Goal: Task Accomplishment & Management: Manage account settings

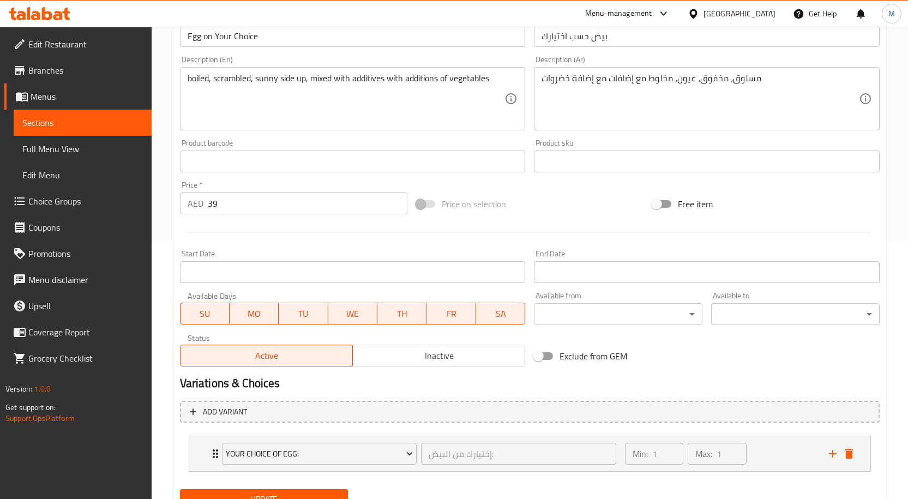
scroll to position [305, 0]
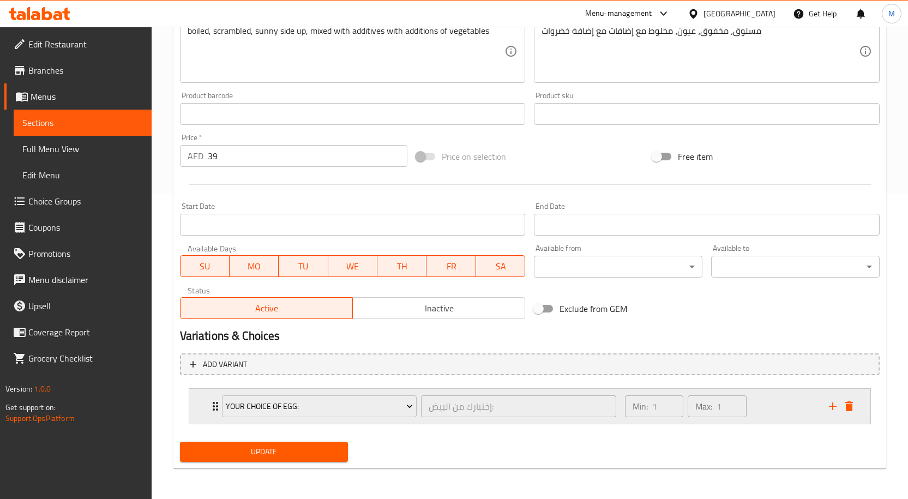
click at [212, 411] on icon "Expand" at bounding box center [215, 406] width 13 height 13
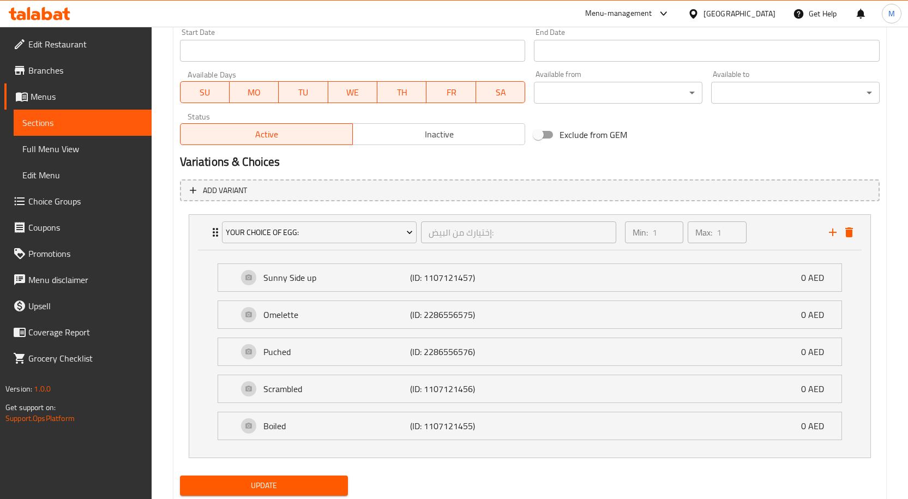
scroll to position [513, 0]
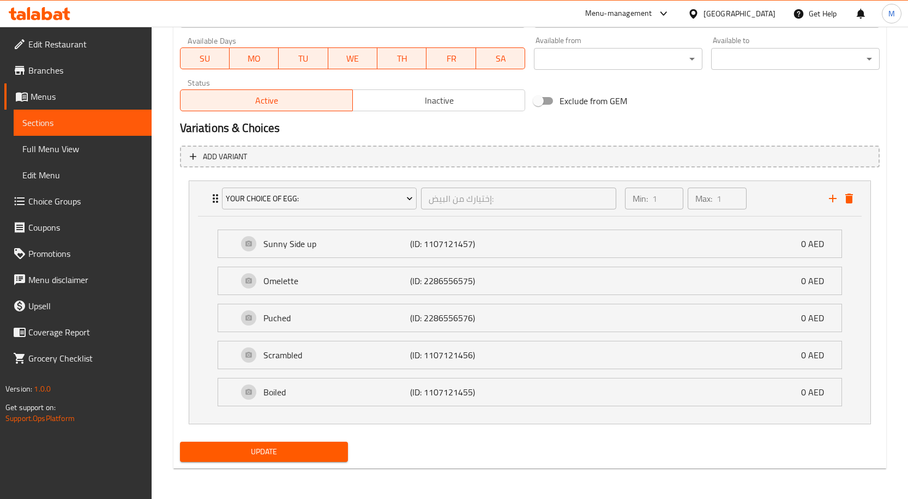
click at [45, 16] on icon at bounding box center [47, 13] width 10 height 13
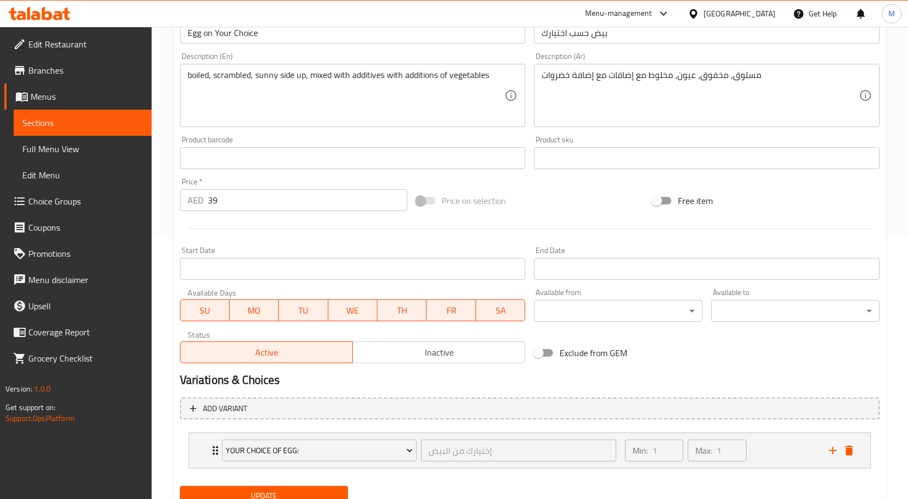
scroll to position [305, 0]
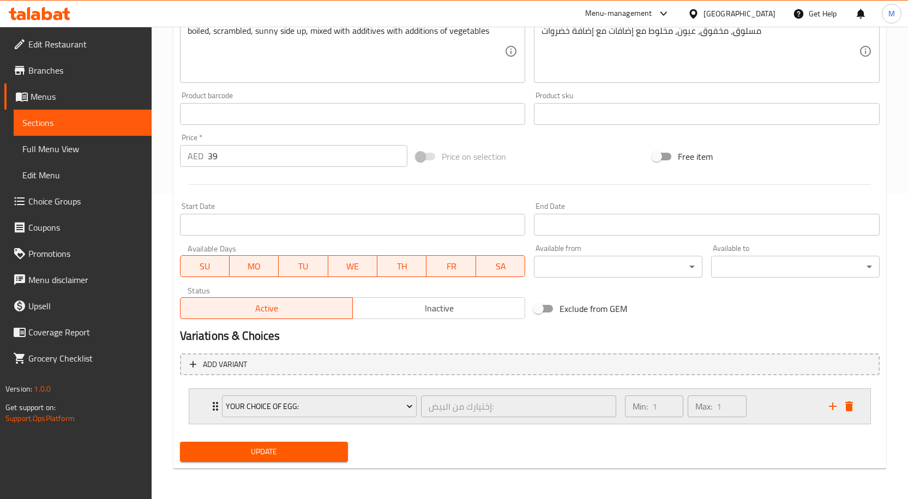
click at [212, 400] on icon "Expand" at bounding box center [215, 406] width 13 height 13
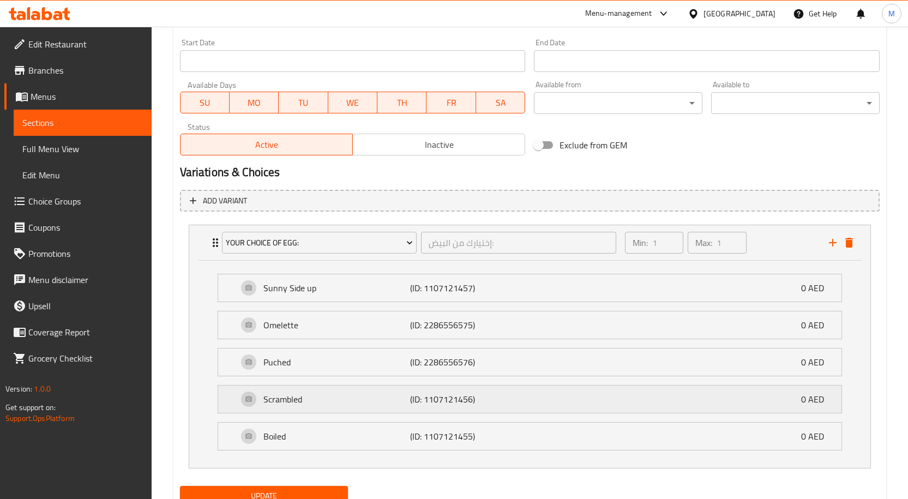
scroll to position [513, 0]
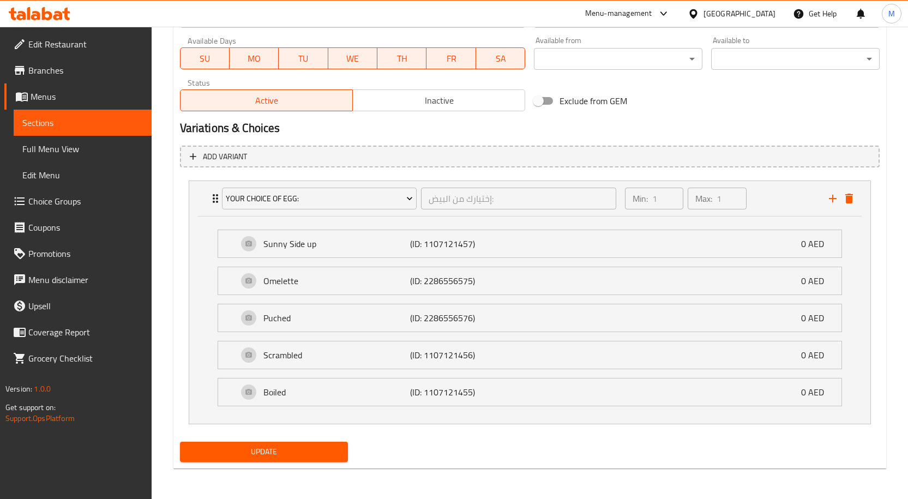
click at [52, 199] on span "Choice Groups" at bounding box center [85, 201] width 115 height 13
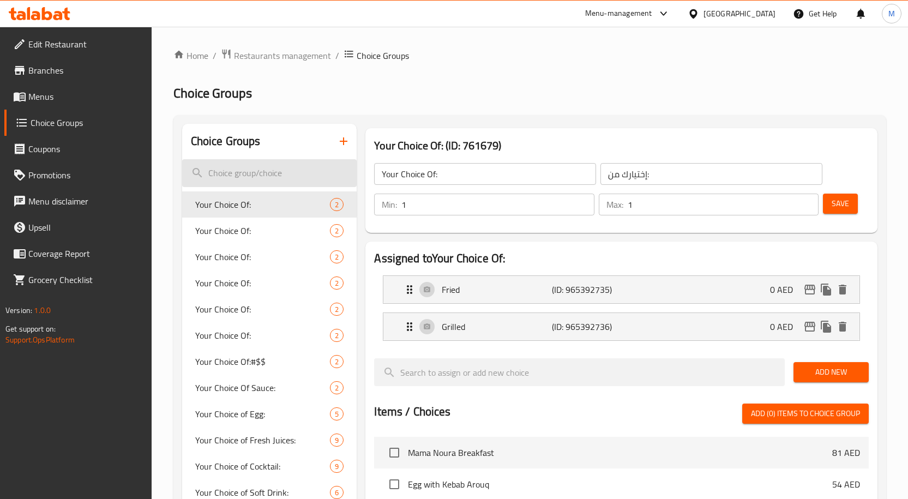
click at [224, 177] on input "search" at bounding box center [269, 173] width 175 height 28
click at [222, 175] on input "search" at bounding box center [269, 173] width 175 height 28
paste input "Your Choice of Egg:"
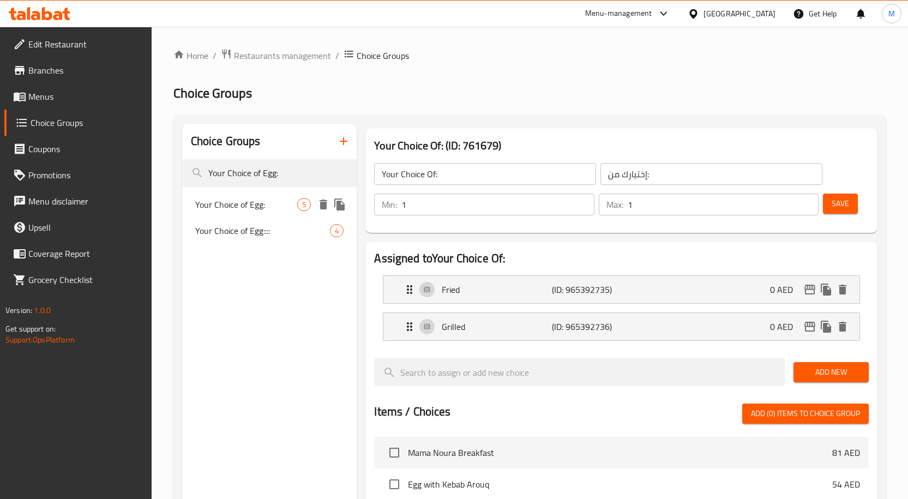
type input "Your Choice of Egg:"
click at [259, 202] on span "Your Choice of Egg:" at bounding box center [246, 204] width 103 height 13
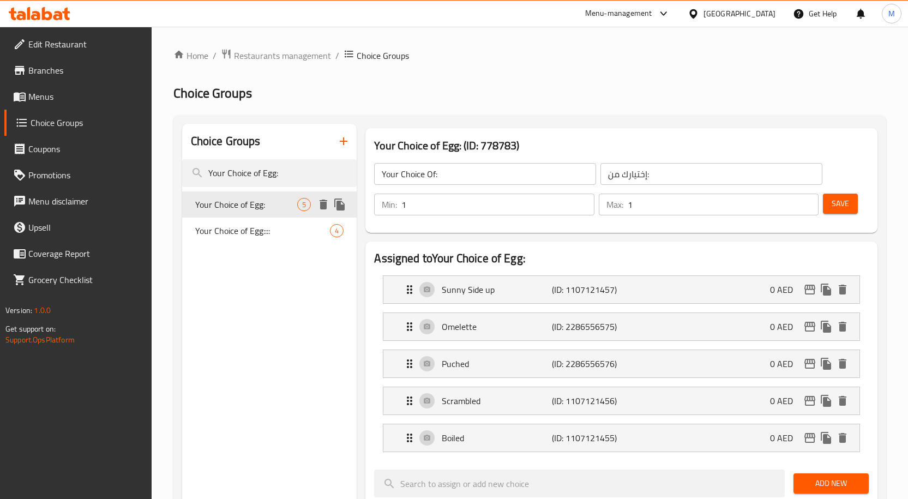
type input "Your Choice of Egg:"
type input "إختيارك من البيض:"
click at [843, 403] on icon "delete" at bounding box center [843, 401] width 8 height 10
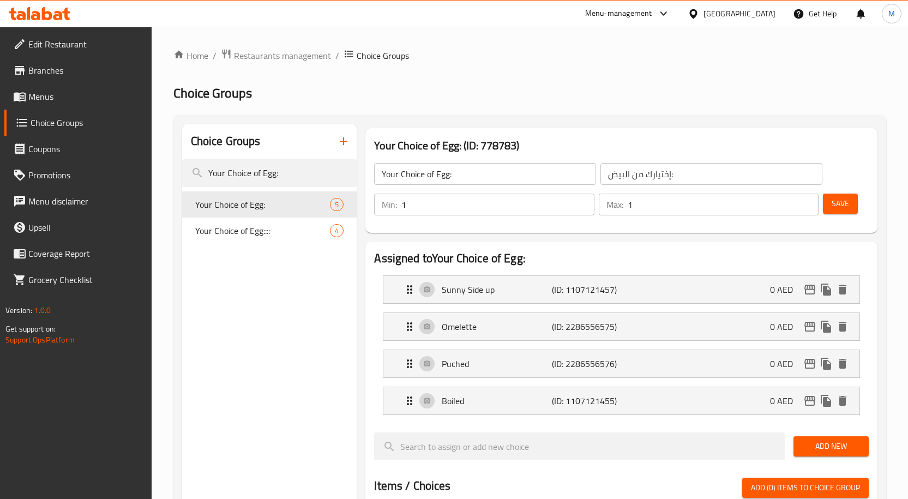
click at [844, 207] on span "Save" at bounding box center [840, 204] width 17 height 14
click at [56, 13] on icon at bounding box center [57, 15] width 9 height 9
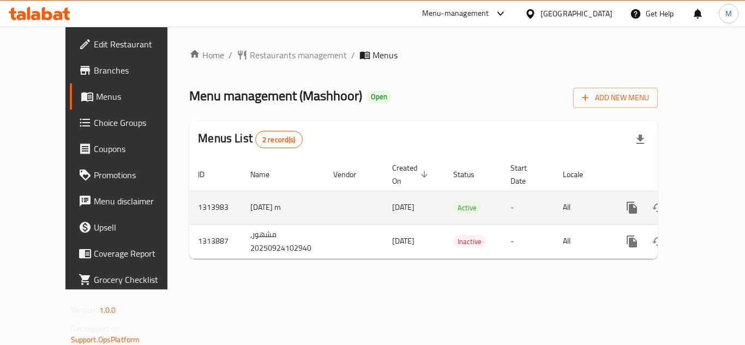
click at [706, 203] on icon "enhanced table" at bounding box center [711, 208] width 10 height 10
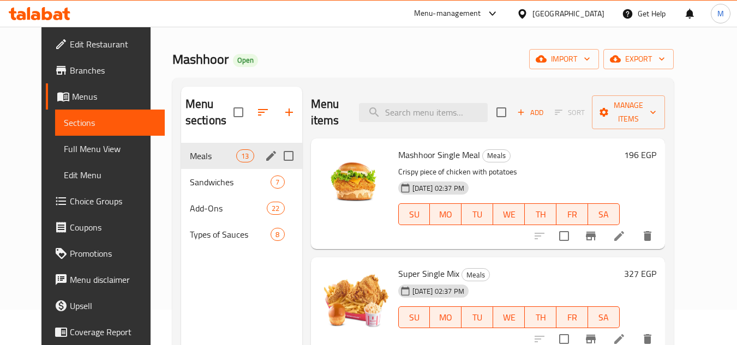
scroll to position [55, 0]
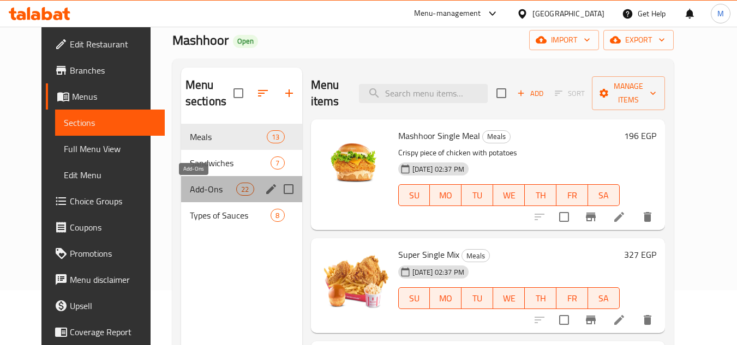
click at [190, 187] on span "Add-Ons" at bounding box center [213, 189] width 46 height 13
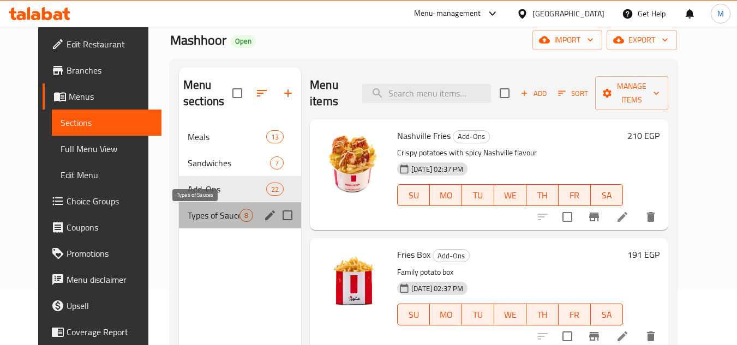
click at [188, 217] on span "Types of Sauces" at bounding box center [214, 215] width 52 height 13
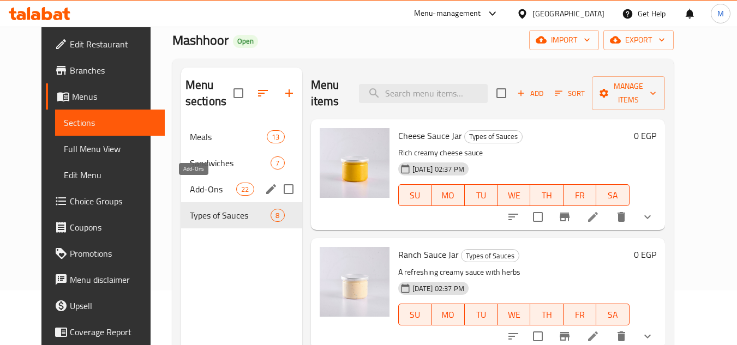
click at [190, 189] on span "Add-Ons" at bounding box center [213, 189] width 46 height 13
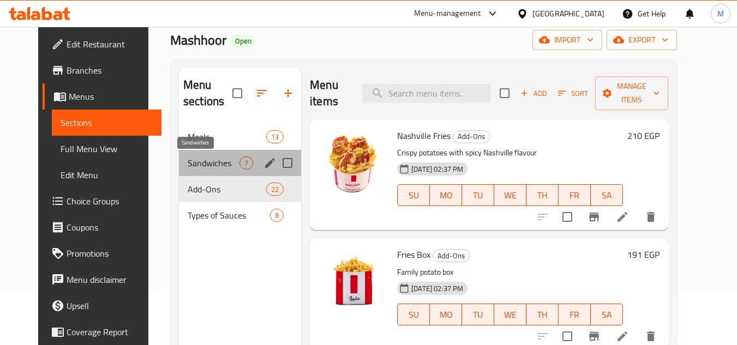
click at [195, 160] on span "Sandwiches" at bounding box center [214, 163] width 52 height 13
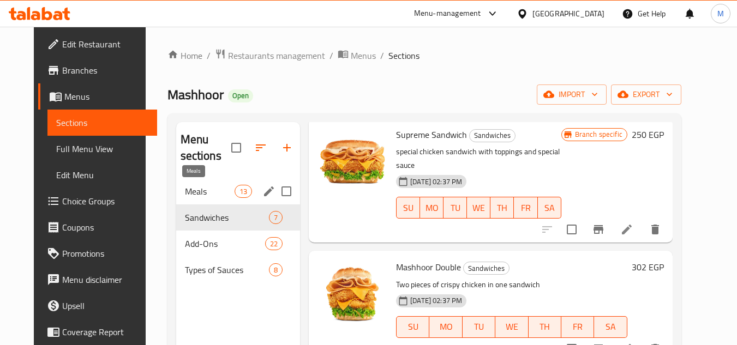
click at [185, 189] on span "Meals" at bounding box center [210, 191] width 50 height 13
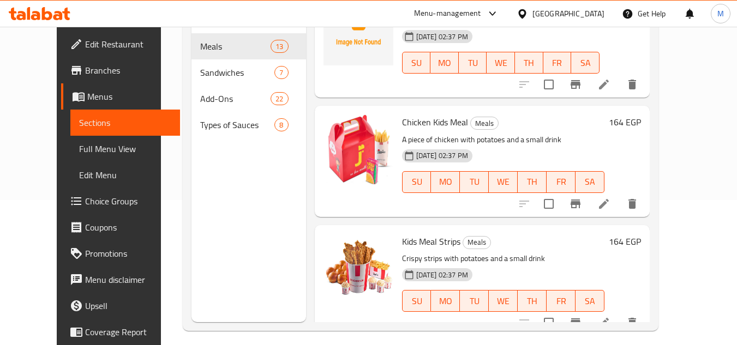
scroll to position [153, 0]
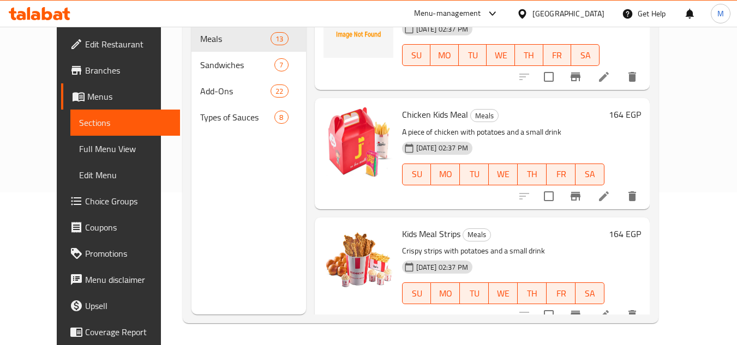
click at [402, 226] on span "Kids Meal Strips" at bounding box center [431, 234] width 58 height 16
click at [443, 244] on p "Crispy strips with potatoes and a small drink" at bounding box center [503, 251] width 202 height 14
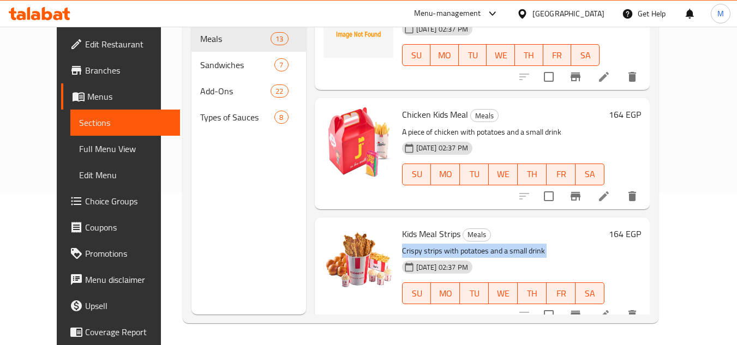
click at [443, 244] on p "Crispy strips with potatoes and a small drink" at bounding box center [503, 251] width 202 height 14
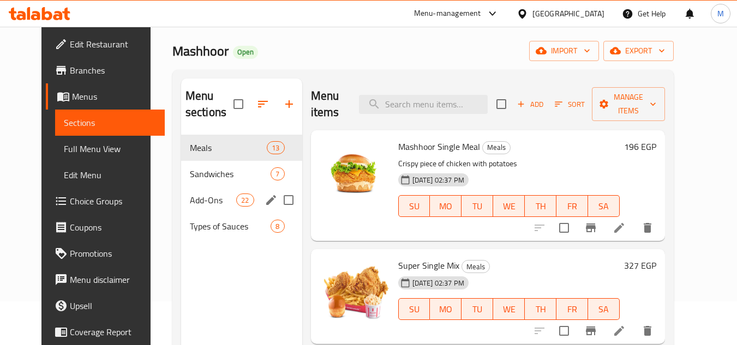
scroll to position [0, 0]
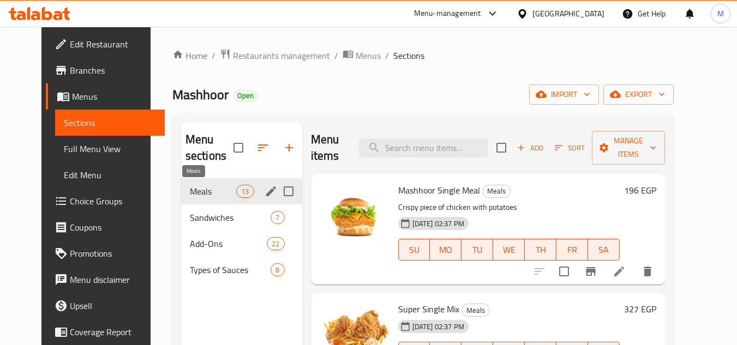
click at [194, 193] on span "Meals" at bounding box center [213, 191] width 46 height 13
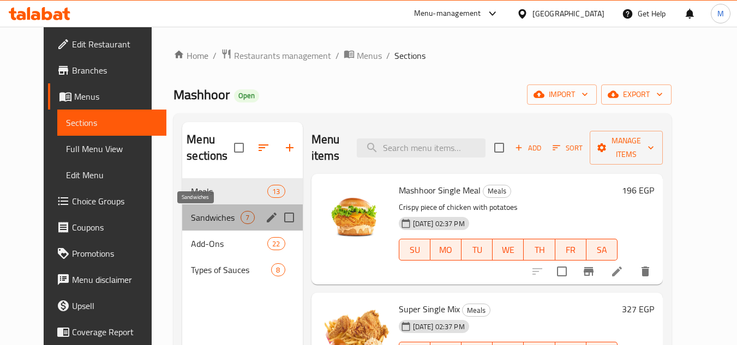
click at [191, 214] on span "Sandwiches" at bounding box center [216, 217] width 50 height 13
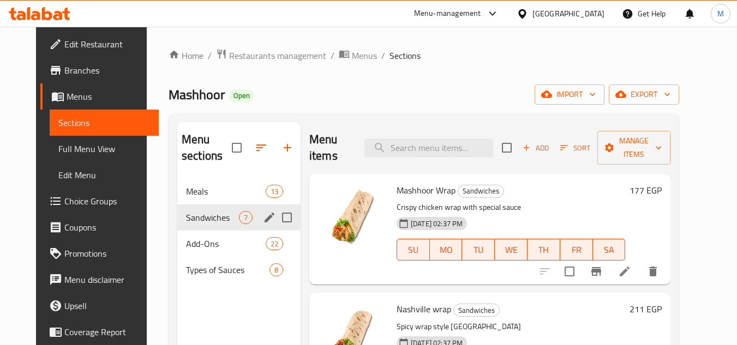
click at [196, 205] on div "Sandwiches 7" at bounding box center [238, 218] width 123 height 26
click at [189, 229] on div "Sandwiches 7" at bounding box center [238, 218] width 123 height 26
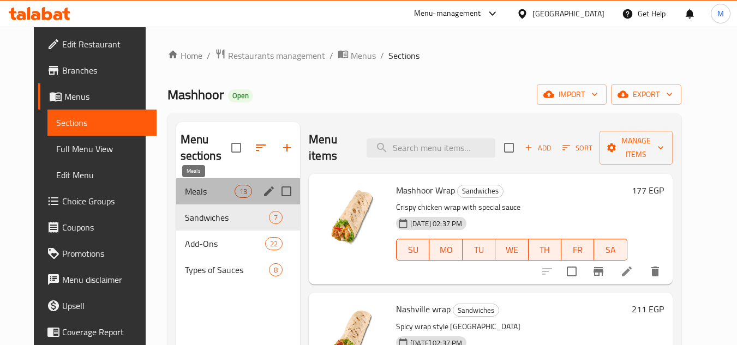
click at [191, 195] on span "Meals" at bounding box center [210, 191] width 50 height 13
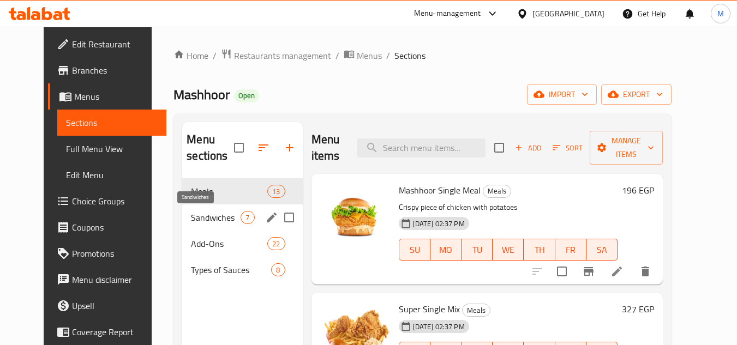
click at [191, 219] on span "Sandwiches" at bounding box center [216, 217] width 50 height 13
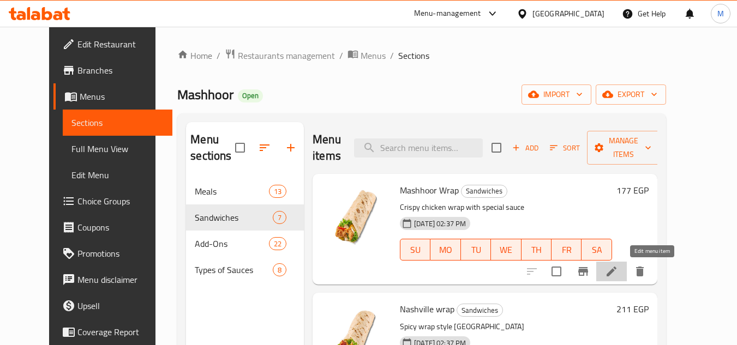
click at [618, 274] on icon at bounding box center [611, 271] width 13 height 13
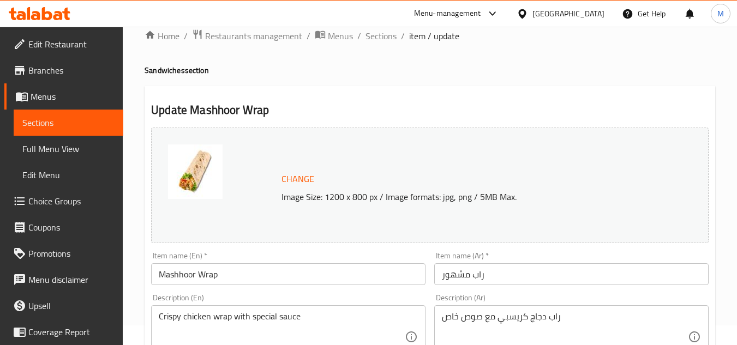
scroll to position [5, 0]
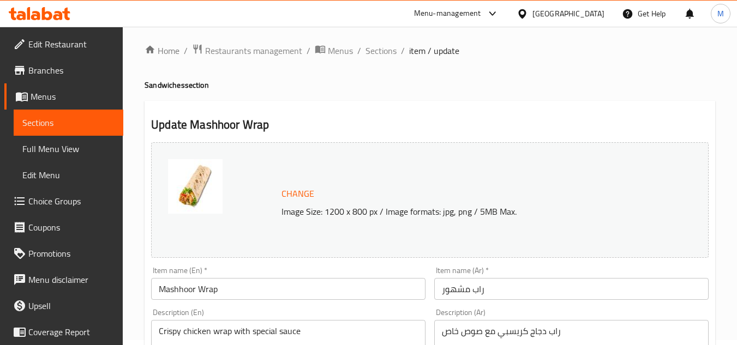
click at [68, 102] on span "Menus" at bounding box center [73, 96] width 84 height 13
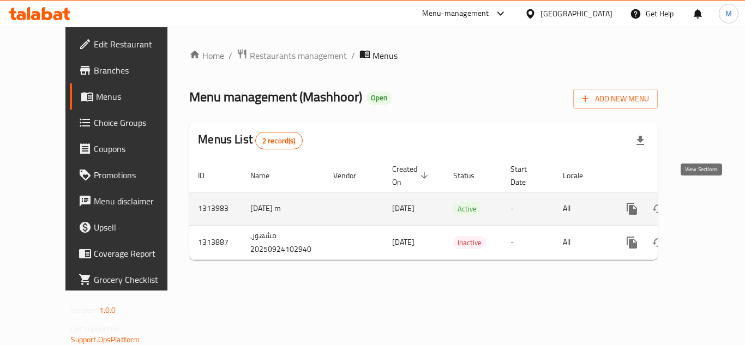
click at [709, 201] on link "enhanced table" at bounding box center [711, 209] width 26 height 26
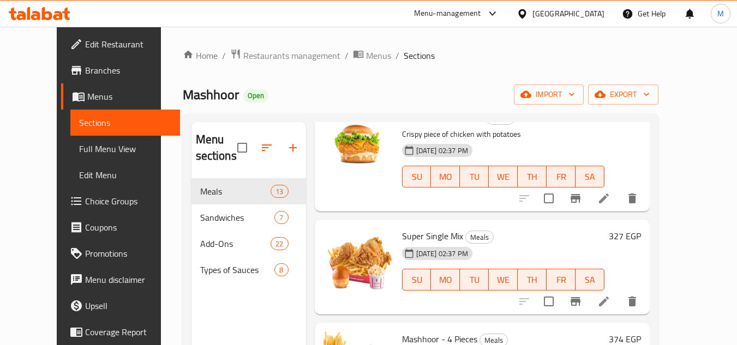
scroll to position [55, 0]
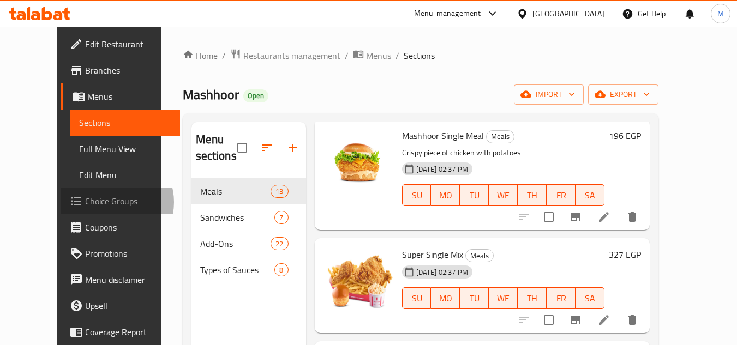
click at [85, 202] on span "Choice Groups" at bounding box center [128, 201] width 86 height 13
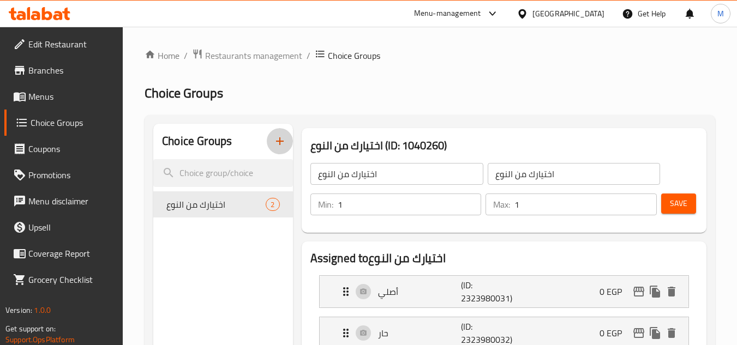
click at [278, 140] on icon "button" at bounding box center [279, 141] width 13 height 13
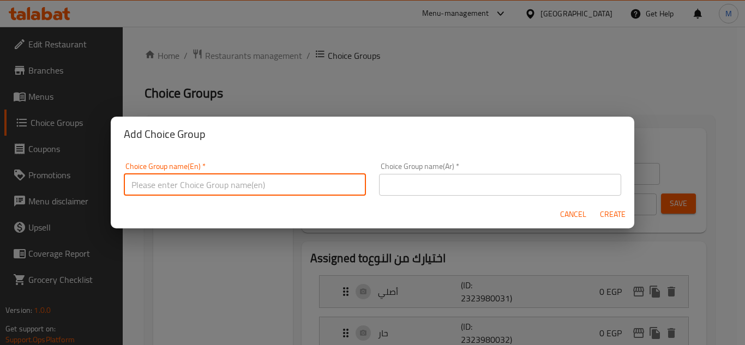
click at [224, 193] on input "text" at bounding box center [245, 185] width 242 height 22
click at [224, 193] on input "Your Choice Of:" at bounding box center [245, 185] width 242 height 22
type input "Your Choice Of:"
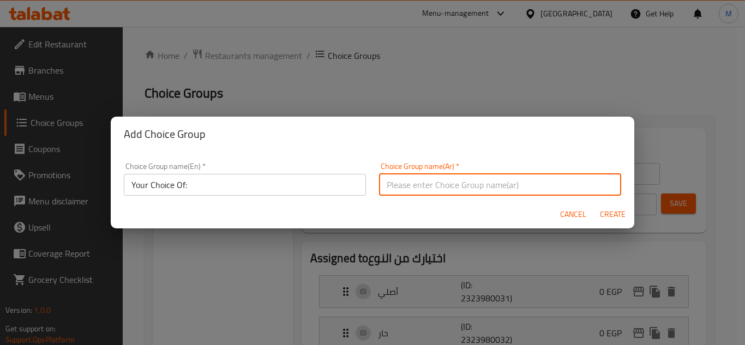
click at [457, 175] on input "text" at bounding box center [500, 185] width 242 height 22
paste input "اختيارك من:"
type input "اختيارك من:"
click at [610, 216] on span "Create" at bounding box center [612, 215] width 26 height 14
type input "Your Choice Of:"
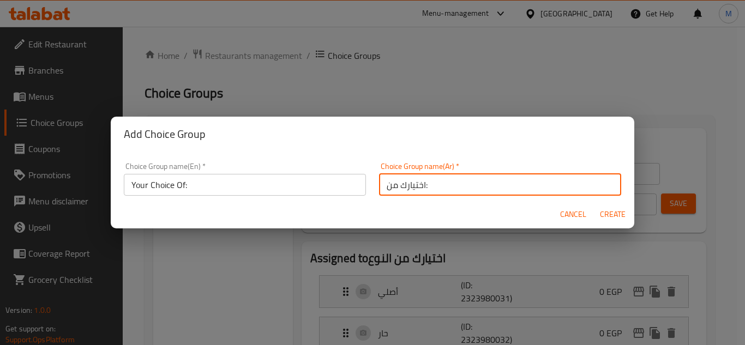
type input "اختيارك من:"
type input "0"
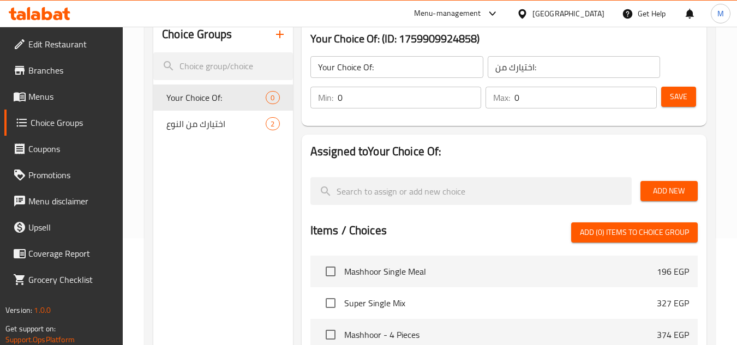
scroll to position [109, 0]
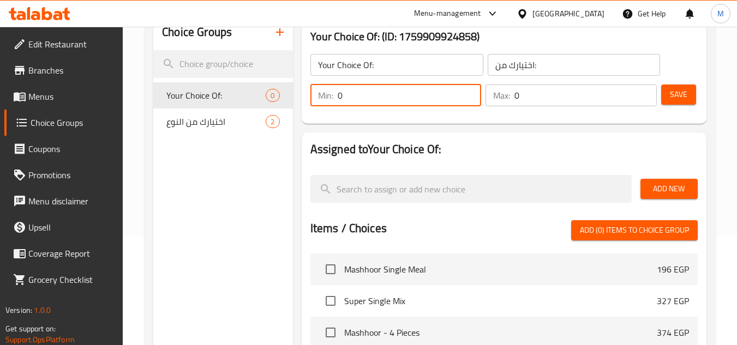
click at [459, 100] on input "0" at bounding box center [410, 96] width 144 height 22
type input "1"
click at [470, 94] on input "1" at bounding box center [410, 96] width 144 height 22
type input "1"
click at [647, 94] on input "1" at bounding box center [585, 96] width 142 height 22
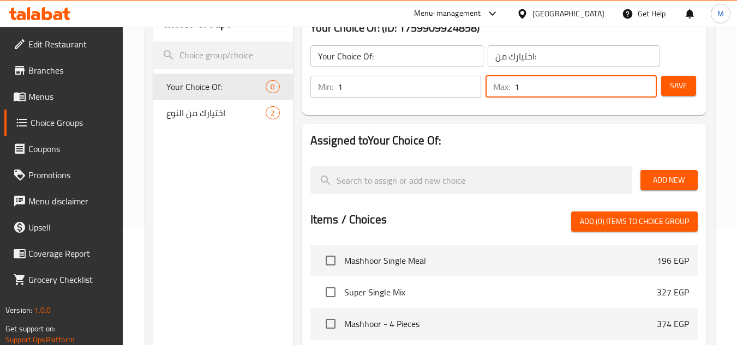
scroll to position [55, 0]
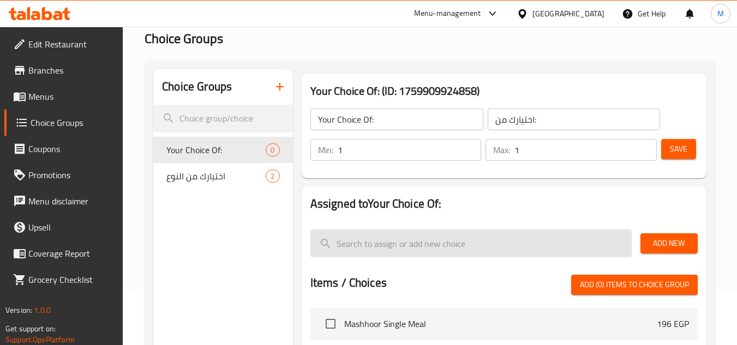
click at [341, 248] on input "search" at bounding box center [470, 244] width 321 height 28
paste input "spicy"
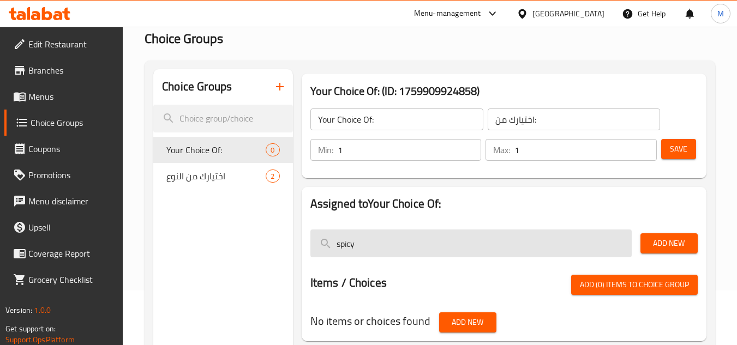
scroll to position [109, 0]
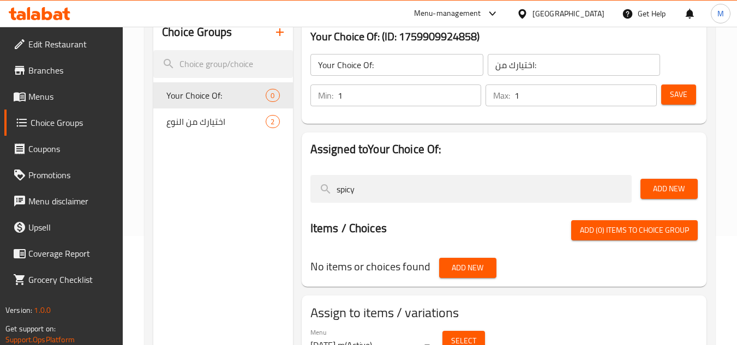
type input "spicy"
click at [645, 188] on button "Add New" at bounding box center [668, 189] width 57 height 20
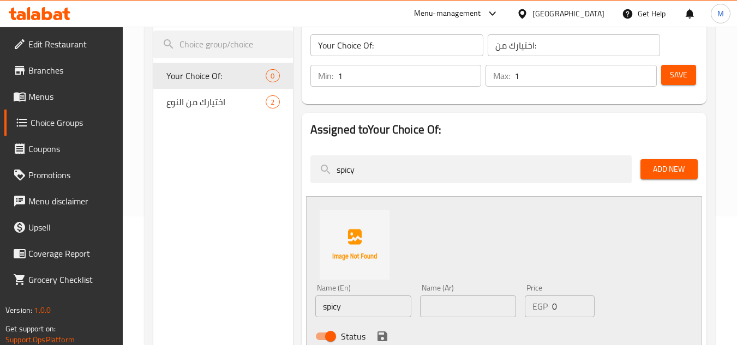
scroll to position [164, 0]
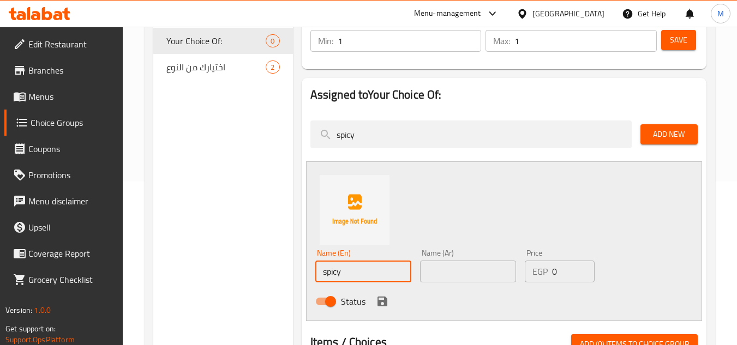
click at [325, 274] on input "spicy" at bounding box center [363, 272] width 96 height 22
click at [326, 272] on input "spicy" at bounding box center [363, 272] width 96 height 22
click at [329, 277] on input "Spicy" at bounding box center [363, 272] width 96 height 22
type input "Spicy"
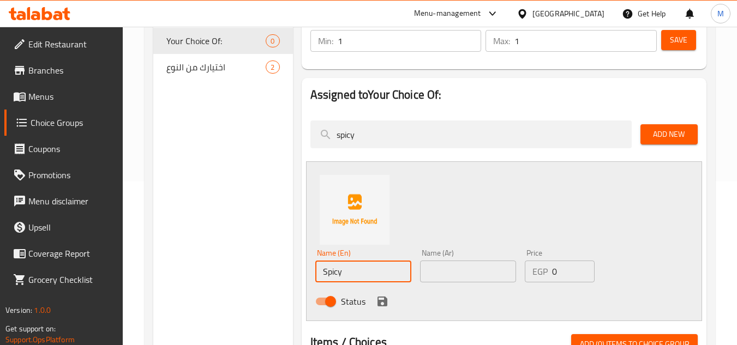
click at [487, 261] on input "text" at bounding box center [468, 272] width 96 height 22
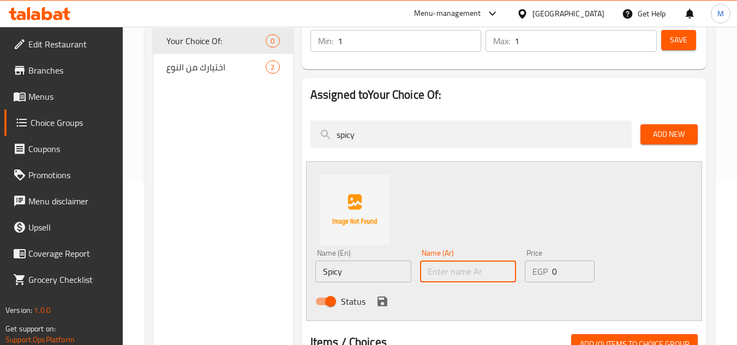
click at [477, 273] on input "text" at bounding box center [468, 272] width 96 height 22
click at [454, 273] on input "text" at bounding box center [468, 272] width 96 height 22
paste input "حار"
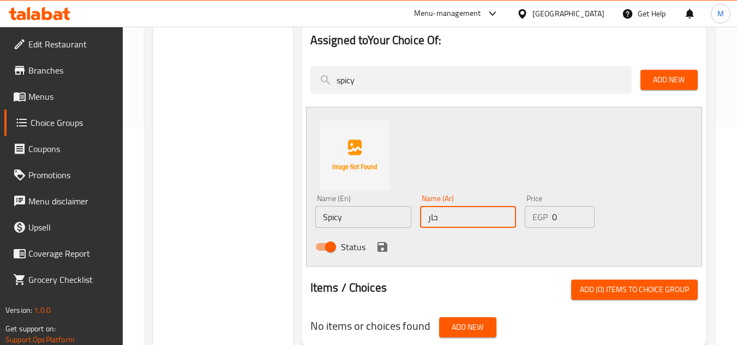
type input "حار"
click at [661, 82] on span "Add New" at bounding box center [669, 80] width 40 height 14
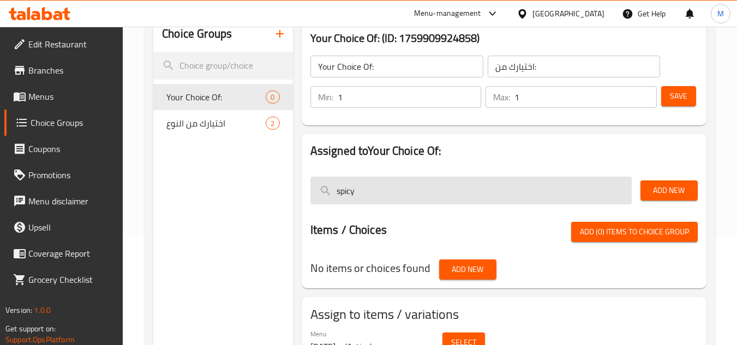
scroll to position [162, 0]
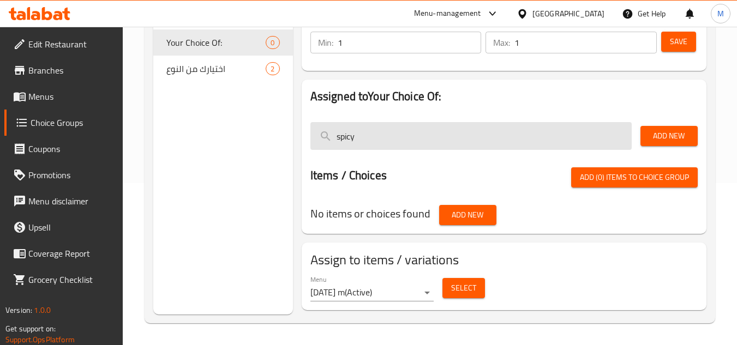
click at [377, 136] on input "spicy" at bounding box center [470, 136] width 321 height 28
click at [361, 137] on input "spicy" at bounding box center [470, 136] width 321 height 28
paste input "regular"
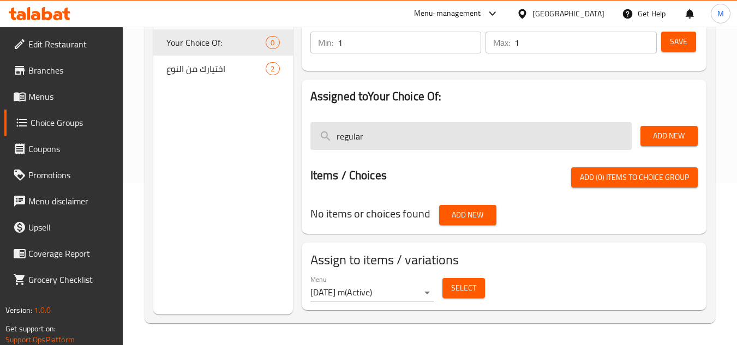
click at [341, 136] on input "regular" at bounding box center [470, 136] width 321 height 28
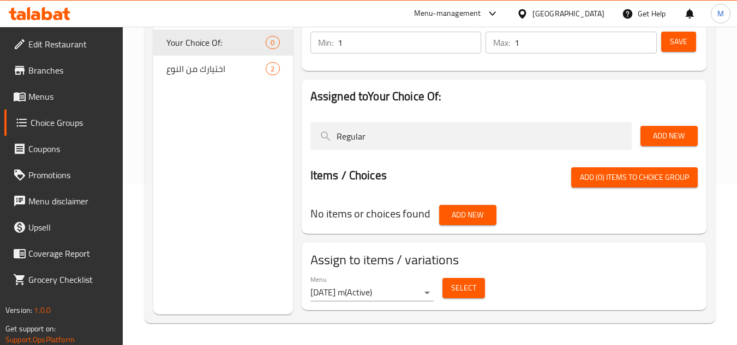
type input "Regular"
click at [686, 136] on span "Add New" at bounding box center [669, 136] width 40 height 14
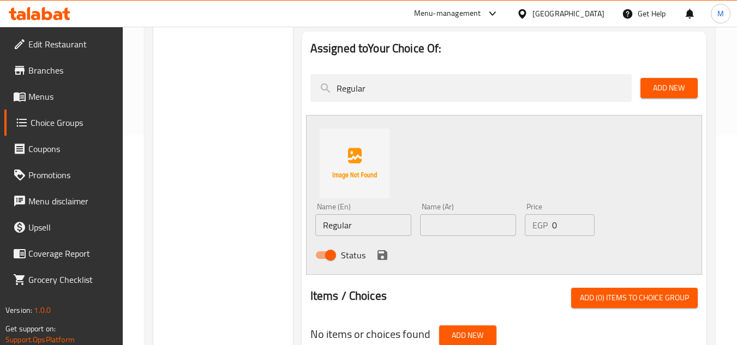
scroll to position [271, 0]
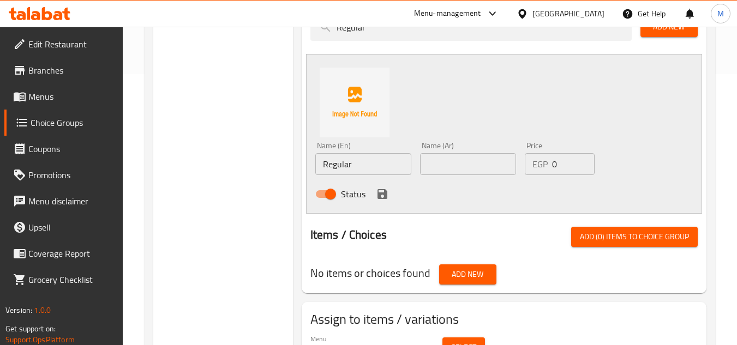
click at [339, 163] on input "Regular" at bounding box center [363, 164] width 96 height 22
click at [446, 164] on input "text" at bounding box center [468, 164] width 96 height 22
paste input "عادي"
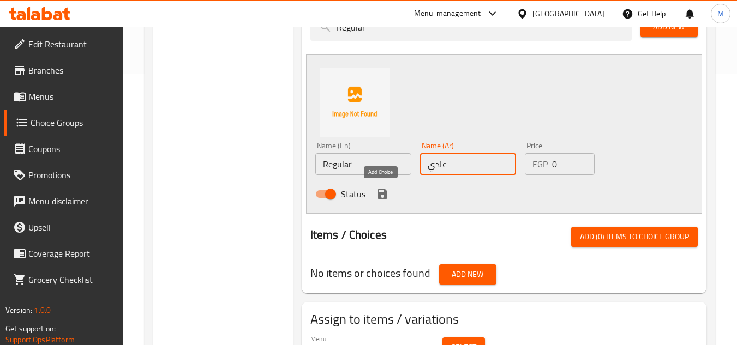
type input "عادي"
click at [385, 196] on icon "save" at bounding box center [382, 194] width 10 height 10
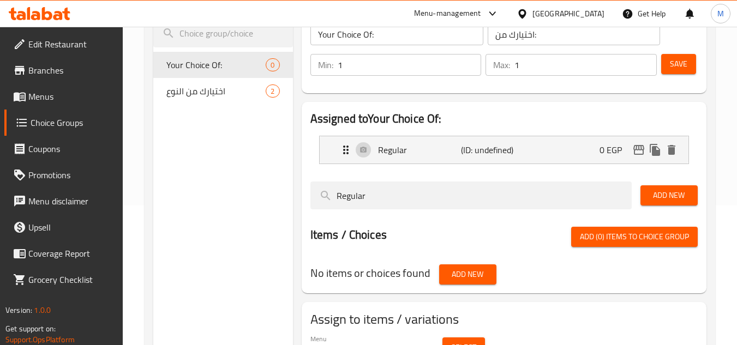
scroll to position [199, 0]
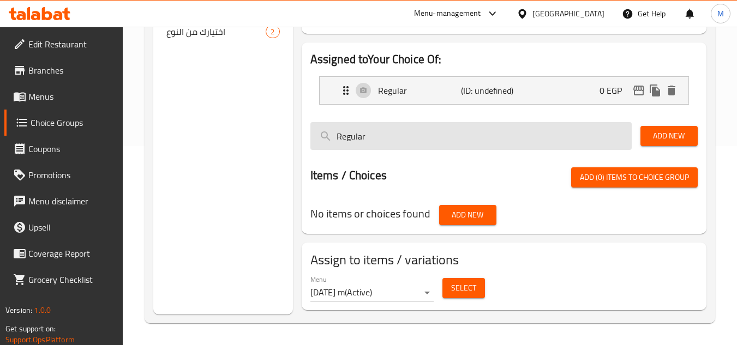
click at [357, 140] on input "Regular" at bounding box center [470, 136] width 321 height 28
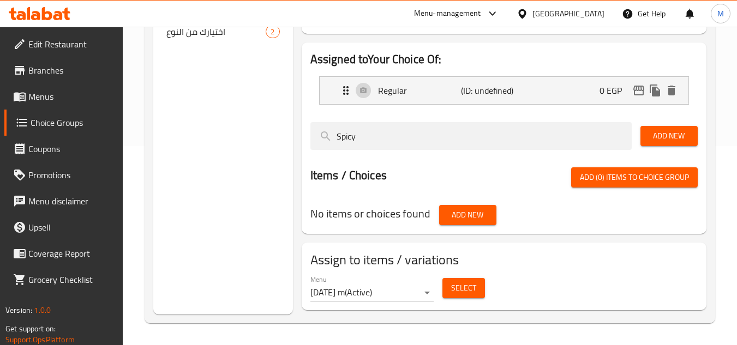
type input "Spicy"
click at [668, 132] on span "Add New" at bounding box center [669, 136] width 40 height 14
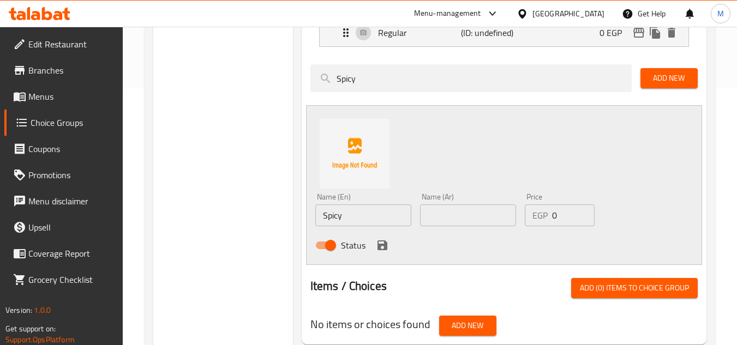
scroll to position [308, 0]
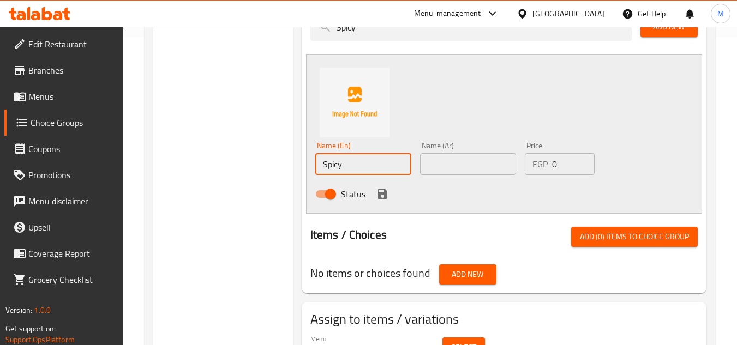
click at [364, 166] on input "Spicy" at bounding box center [363, 164] width 96 height 22
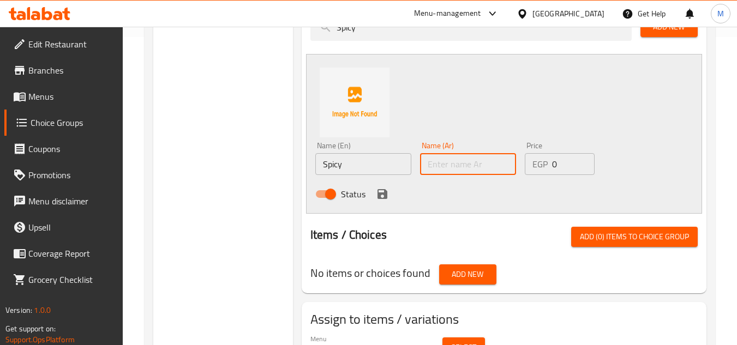
click at [466, 158] on input "text" at bounding box center [468, 164] width 96 height 22
paste input "حار"
type input "حار"
click at [379, 193] on icon "save" at bounding box center [382, 194] width 10 height 10
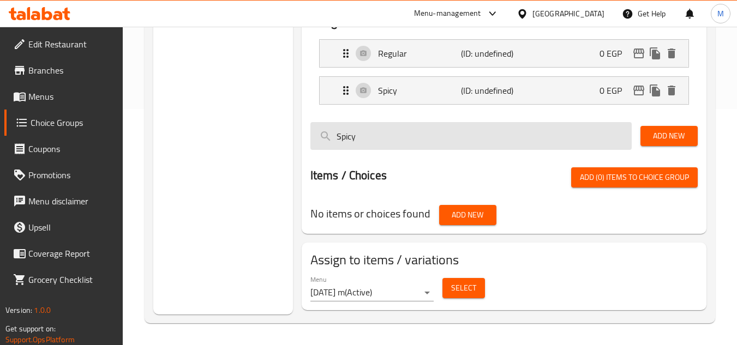
click at [353, 140] on input "Spicy" at bounding box center [470, 136] width 321 height 28
paste input "mix"
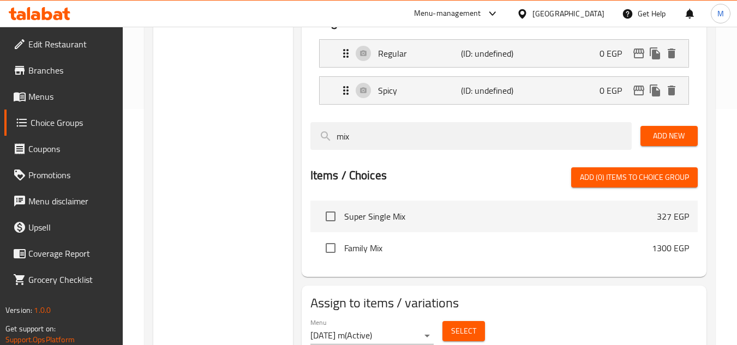
type input "mix"
click at [674, 132] on span "Add New" at bounding box center [669, 136] width 40 height 14
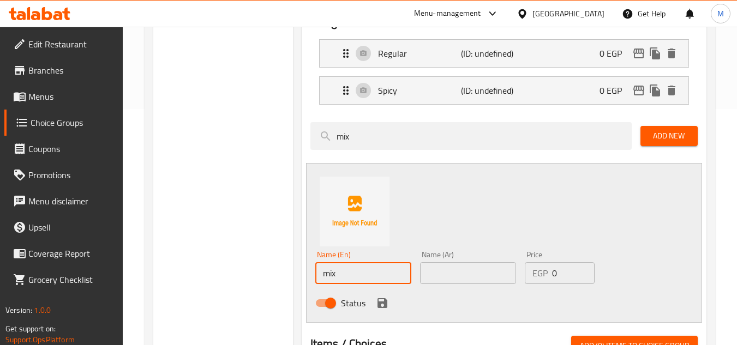
click at [328, 276] on input "mix" at bounding box center [363, 273] width 96 height 22
click at [356, 273] on input "Mix" at bounding box center [363, 273] width 96 height 22
type input "Mix"
click at [453, 267] on input "text" at bounding box center [468, 273] width 96 height 22
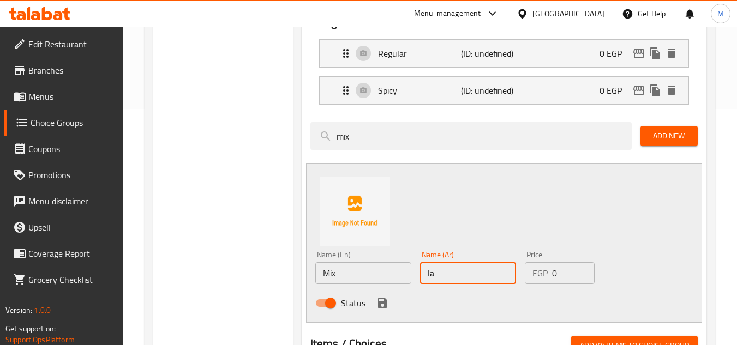
type input "l"
click at [478, 281] on input "text" at bounding box center [468, 273] width 96 height 22
type input "l"
type input "مشكل"
click at [381, 304] on icon "save" at bounding box center [382, 303] width 13 height 13
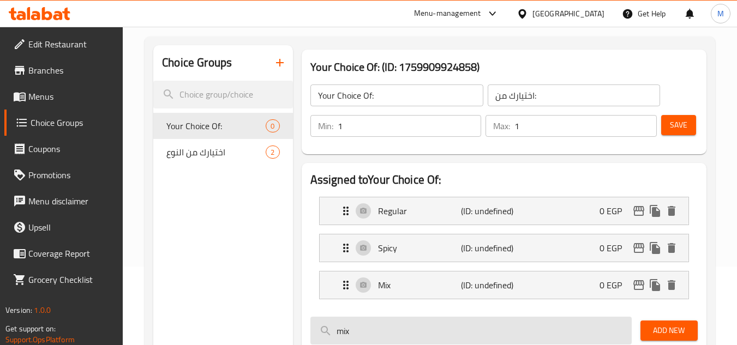
scroll to position [73, 0]
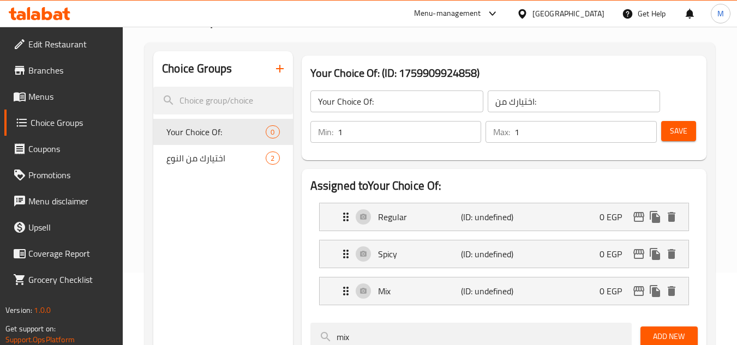
click at [688, 135] on button "Save" at bounding box center [678, 131] width 35 height 20
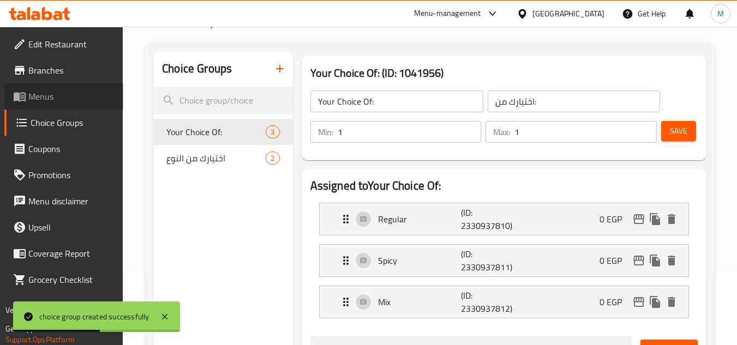
click at [62, 97] on span "Menus" at bounding box center [71, 96] width 86 height 13
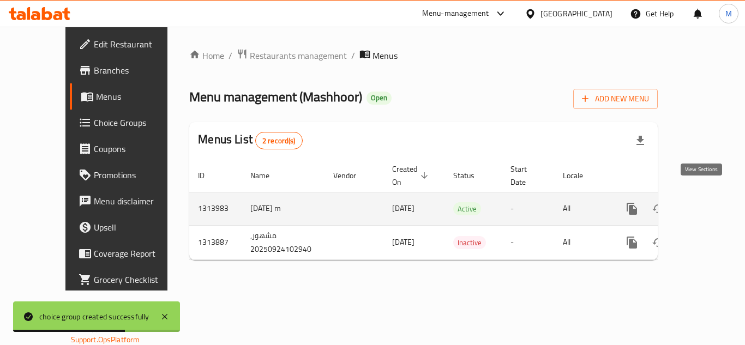
click at [704, 202] on icon "enhanced table" at bounding box center [710, 208] width 13 height 13
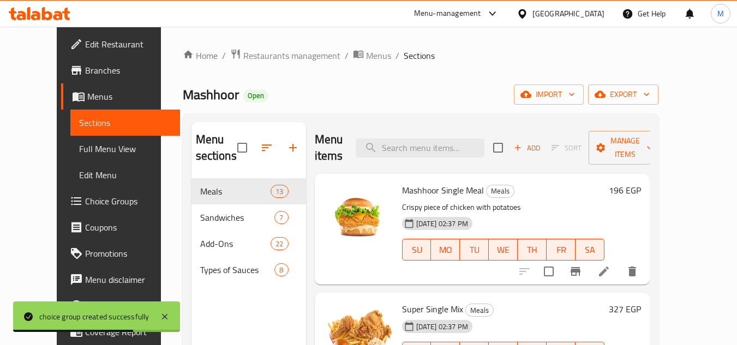
scroll to position [55, 0]
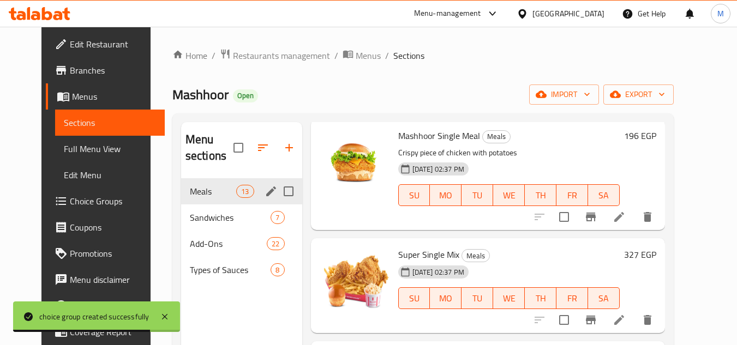
click at [227, 199] on div "Meals 13" at bounding box center [241, 191] width 121 height 26
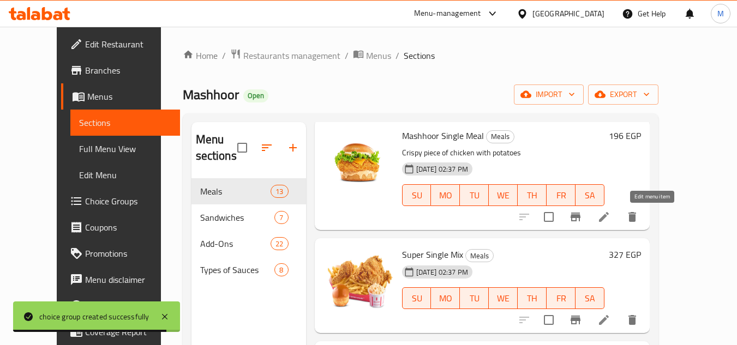
click at [610, 223] on icon at bounding box center [603, 217] width 13 height 13
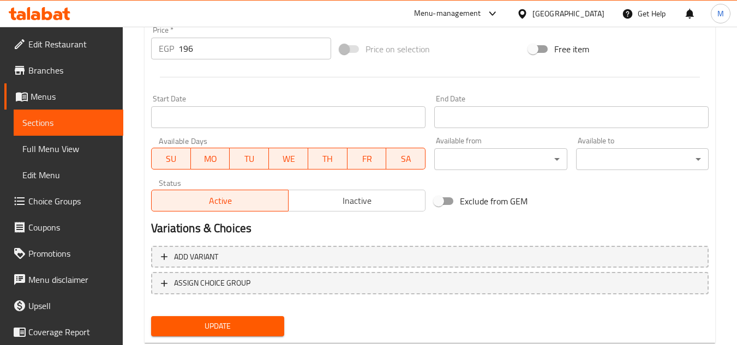
scroll to position [441, 0]
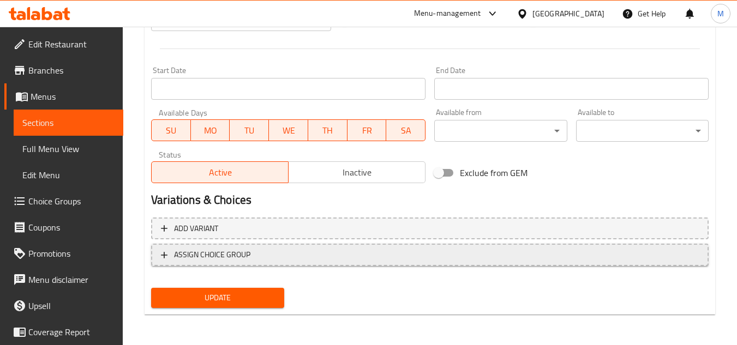
click at [228, 259] on span "ASSIGN CHOICE GROUP" at bounding box center [212, 255] width 76 height 14
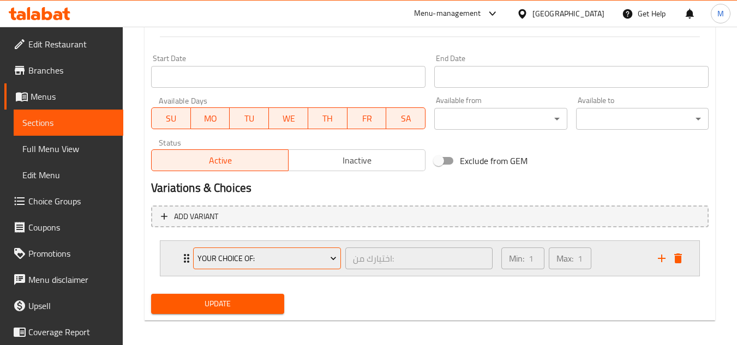
scroll to position [459, 0]
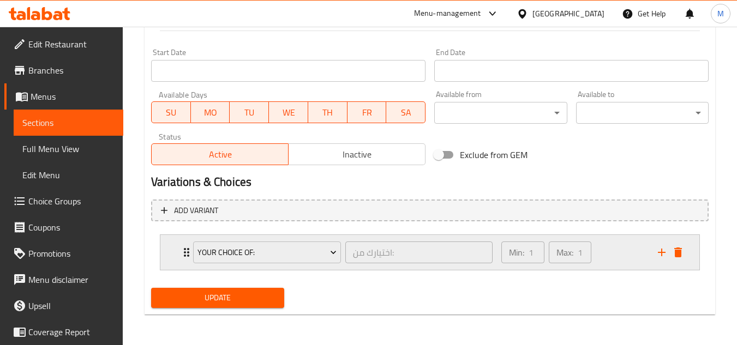
click at [187, 256] on div "Your Choice Of: اختيارك من: ​" at bounding box center [343, 252] width 313 height 35
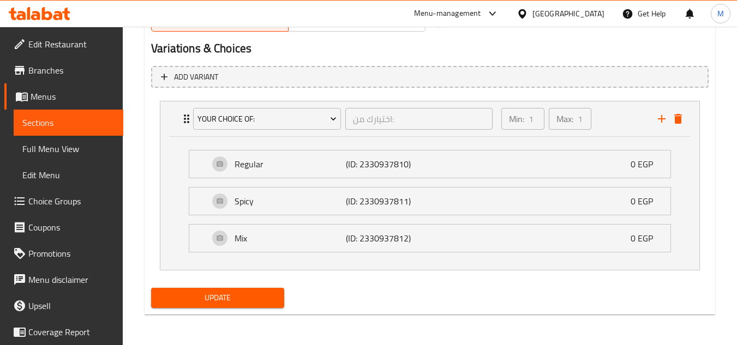
click at [251, 295] on span "Update" at bounding box center [217, 298] width 115 height 14
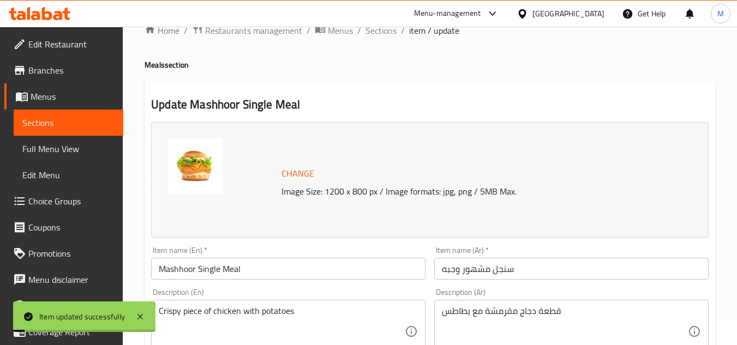
scroll to position [0, 0]
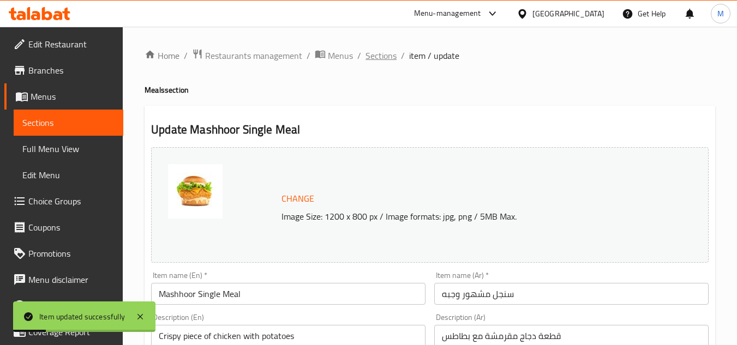
click at [388, 61] on span "Sections" at bounding box center [380, 55] width 31 height 13
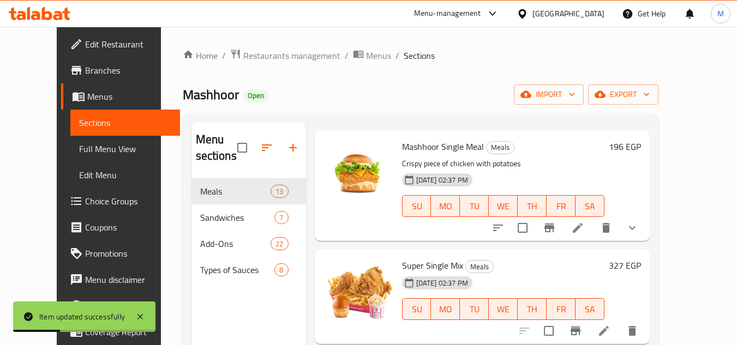
scroll to position [55, 0]
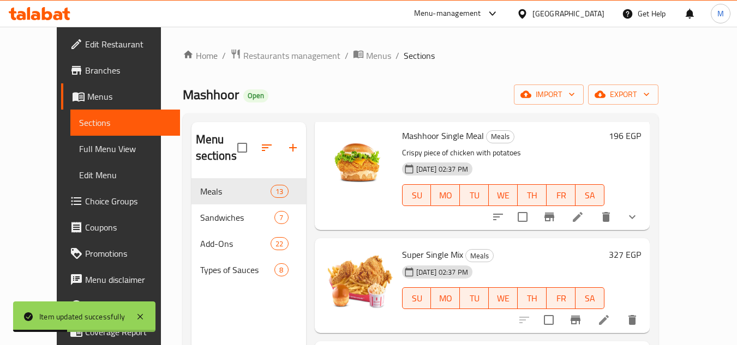
click at [422, 259] on span "Super Single Mix" at bounding box center [432, 255] width 61 height 16
copy h6 "Super Single Mix"
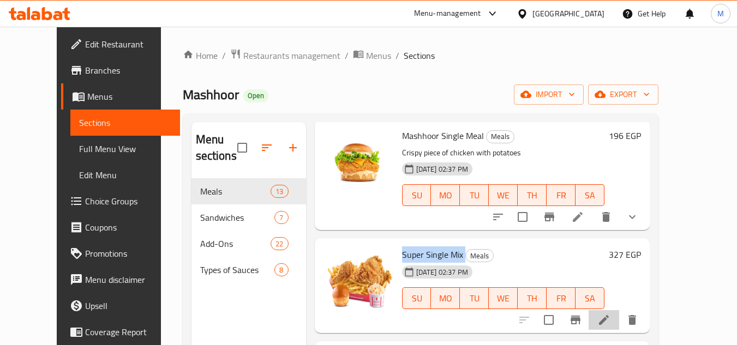
click at [610, 317] on icon at bounding box center [603, 320] width 13 height 13
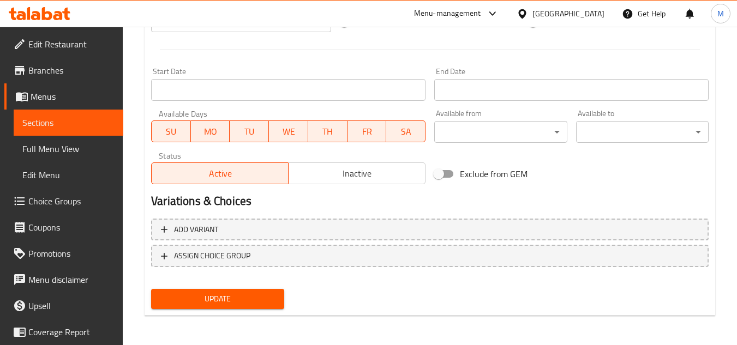
scroll to position [441, 0]
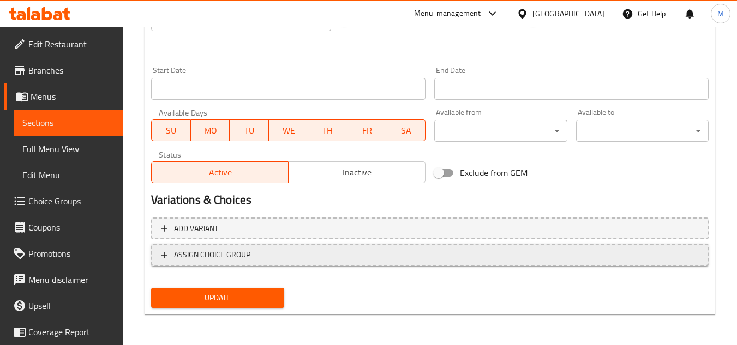
click at [247, 259] on span "ASSIGN CHOICE GROUP" at bounding box center [212, 255] width 76 height 14
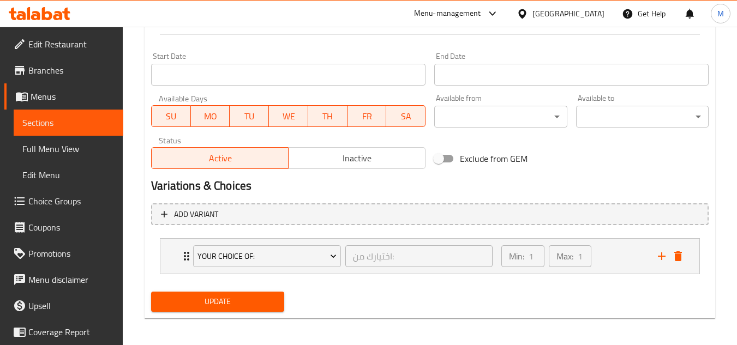
scroll to position [459, 0]
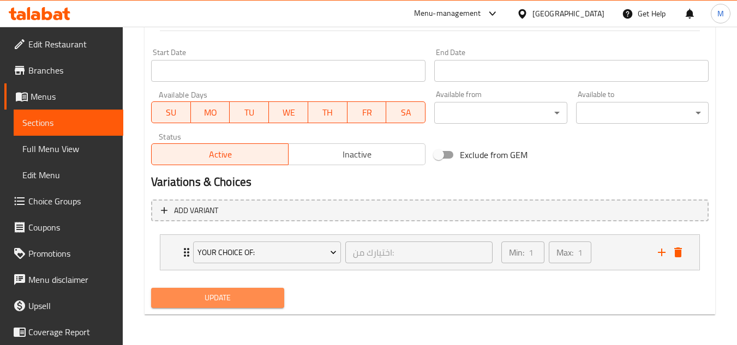
click at [237, 296] on span "Update" at bounding box center [217, 298] width 115 height 14
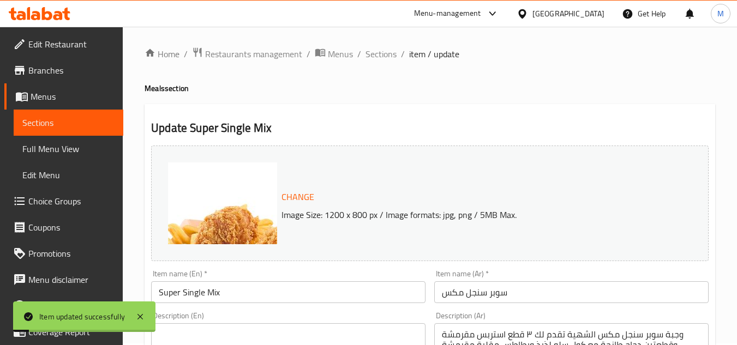
scroll to position [0, 0]
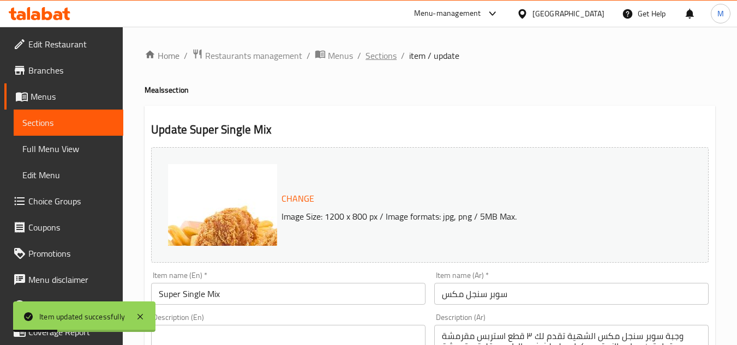
click at [383, 59] on span "Sections" at bounding box center [380, 55] width 31 height 13
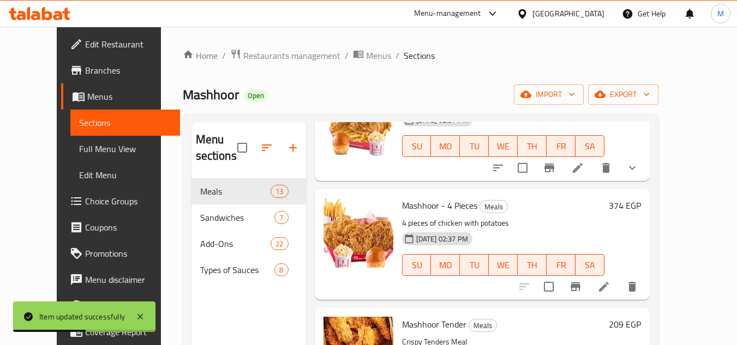
scroll to position [273, 0]
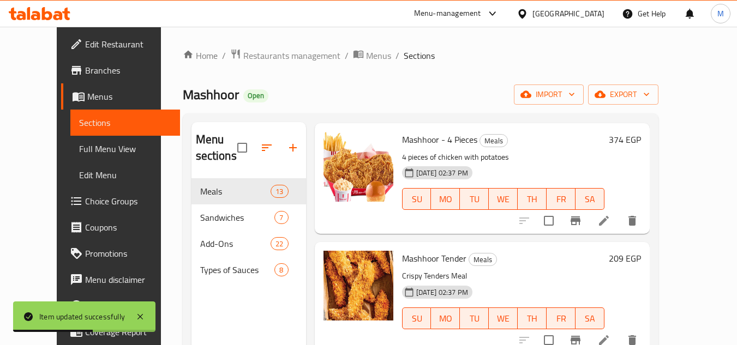
click at [619, 223] on li at bounding box center [604, 221] width 31 height 20
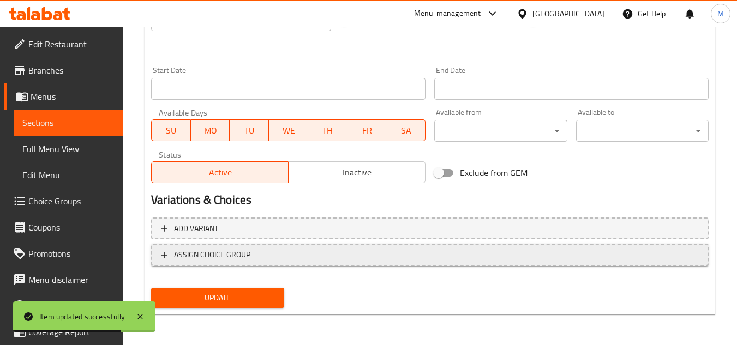
click at [192, 259] on span "ASSIGN CHOICE GROUP" at bounding box center [212, 255] width 76 height 14
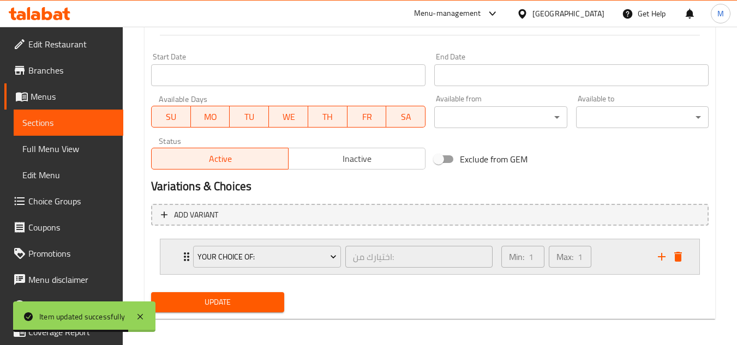
scroll to position [459, 0]
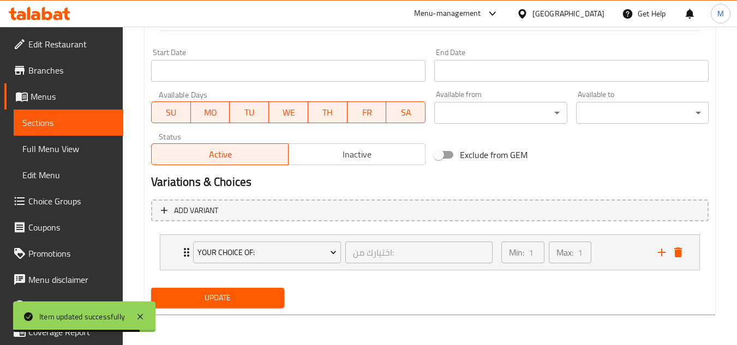
click at [218, 287] on div "Update" at bounding box center [217, 298] width 141 height 29
click at [217, 294] on span "Update" at bounding box center [217, 298] width 115 height 14
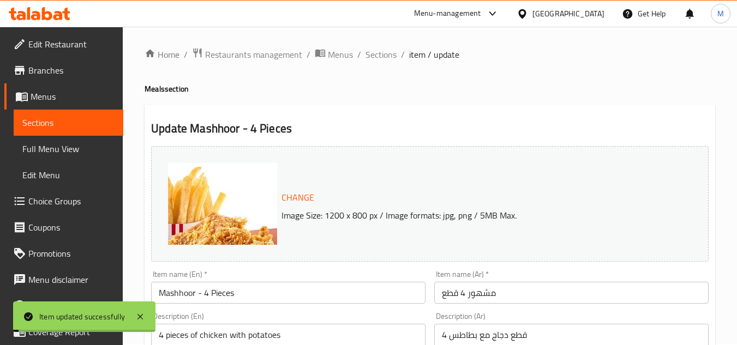
scroll to position [0, 0]
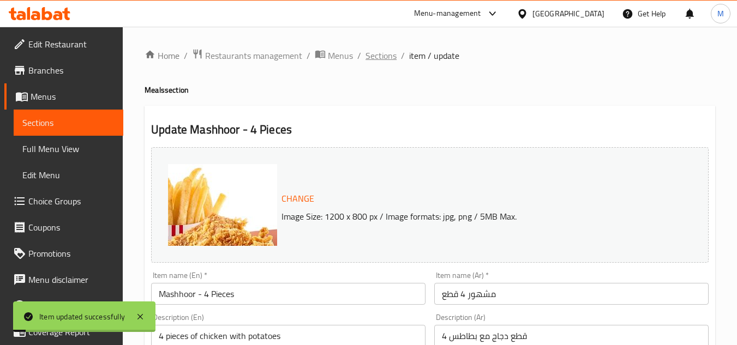
click at [383, 57] on span "Sections" at bounding box center [380, 55] width 31 height 13
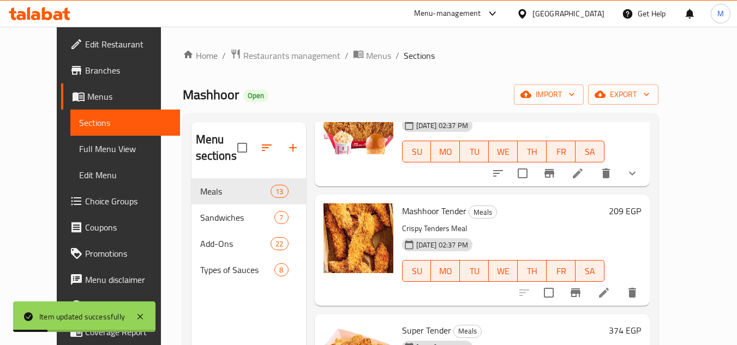
scroll to position [382, 0]
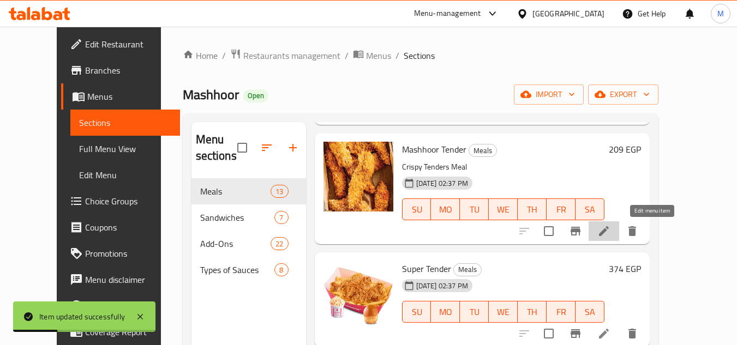
click at [610, 233] on icon at bounding box center [603, 231] width 13 height 13
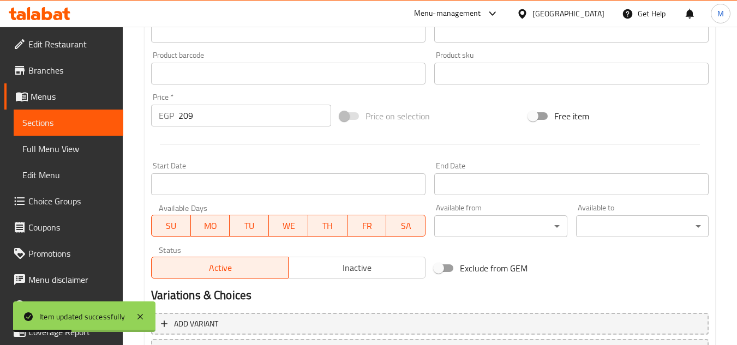
scroll to position [441, 0]
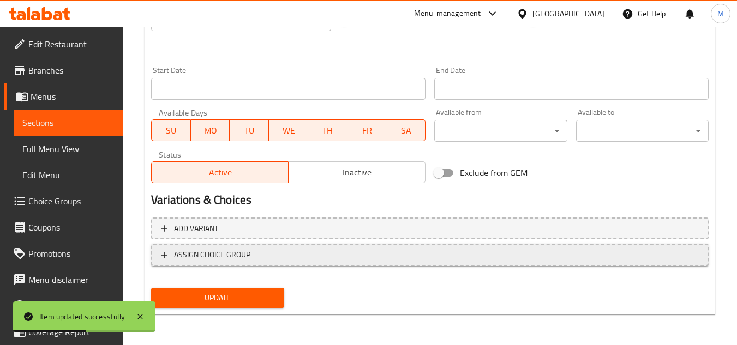
click at [317, 259] on span "ASSIGN CHOICE GROUP" at bounding box center [430, 255] width 538 height 14
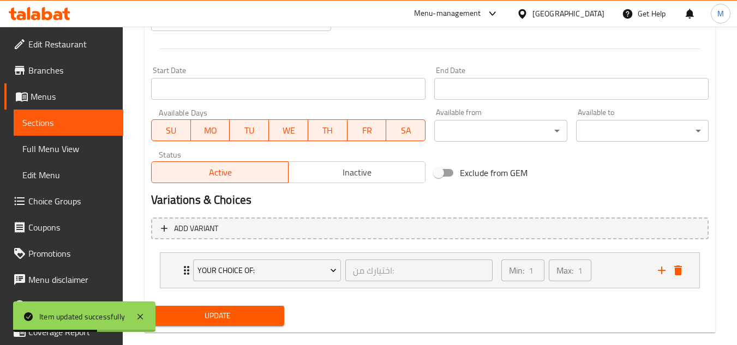
click at [244, 321] on span "Update" at bounding box center [217, 316] width 115 height 14
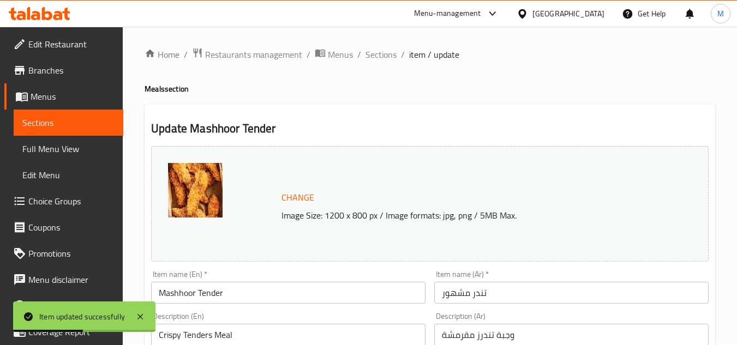
scroll to position [0, 0]
click at [55, 199] on span "Choice Groups" at bounding box center [71, 201] width 86 height 13
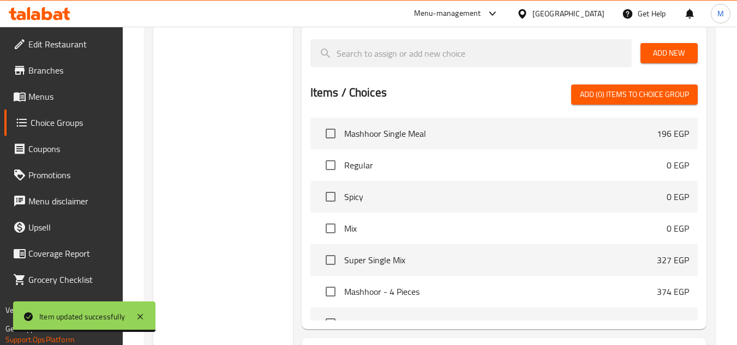
scroll to position [465, 0]
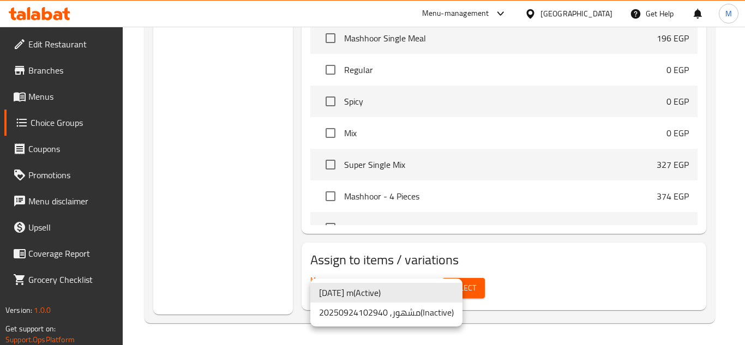
click at [405, 297] on li "24/9/2025 m ( Active )" at bounding box center [386, 293] width 152 height 20
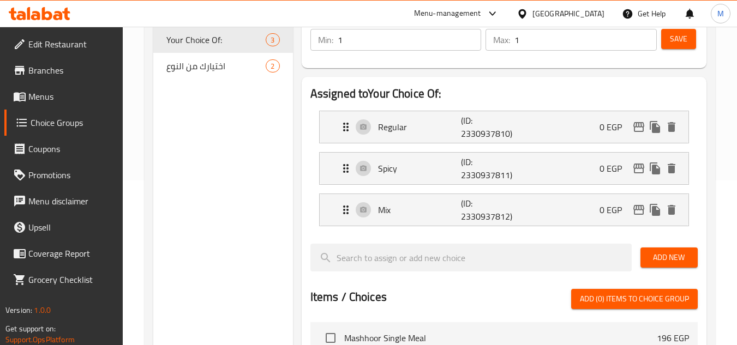
scroll to position [192, 0]
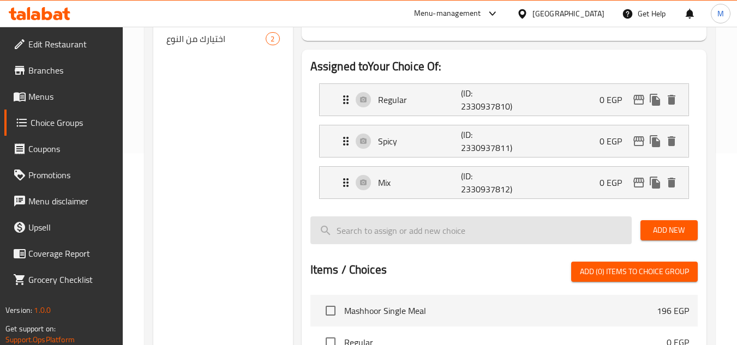
click at [439, 235] on input "search" at bounding box center [470, 231] width 321 height 28
type input "meals"
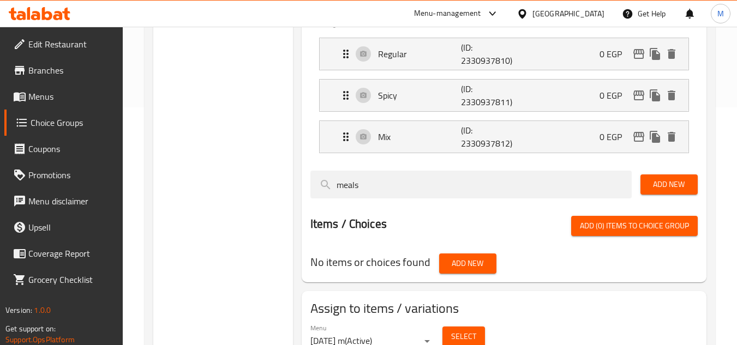
scroll to position [232, 0]
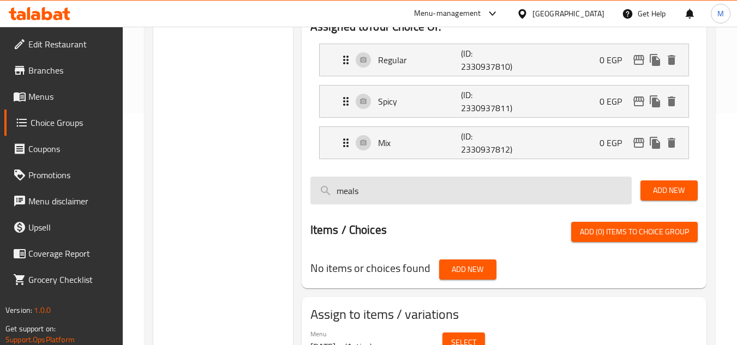
click at [397, 195] on input "meals" at bounding box center [470, 191] width 321 height 28
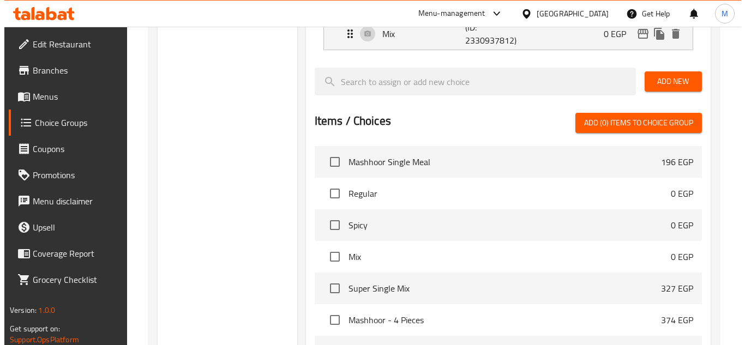
scroll to position [465, 0]
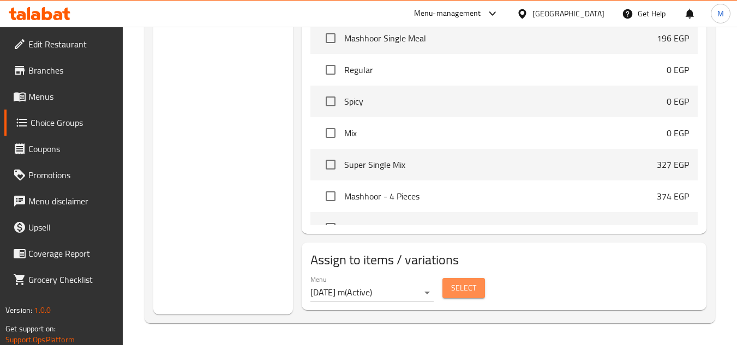
click at [458, 287] on span "Select" at bounding box center [463, 288] width 25 height 14
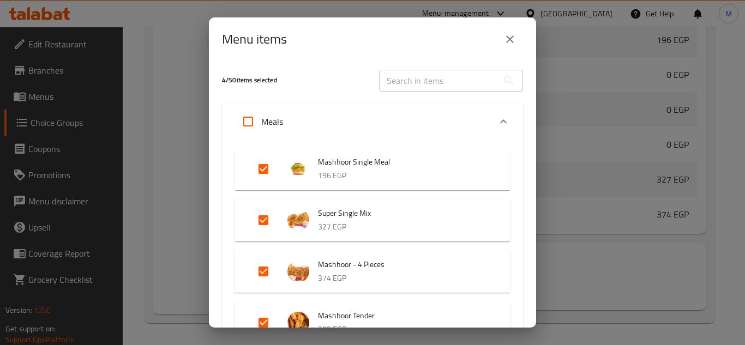
click at [431, 82] on input "text" at bounding box center [438, 81] width 119 height 22
click at [249, 117] on input "Expand" at bounding box center [248, 122] width 26 height 26
checkbox input "true"
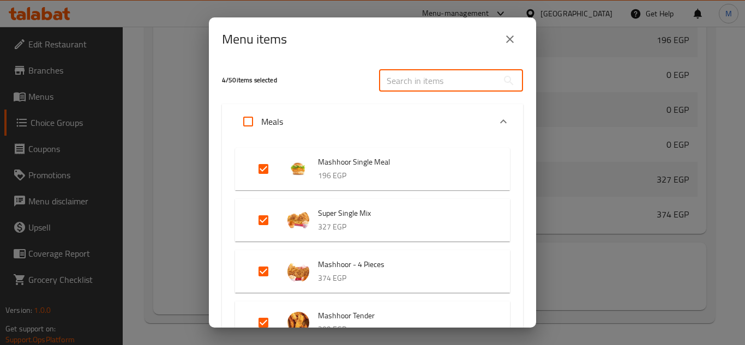
checkbox input "true"
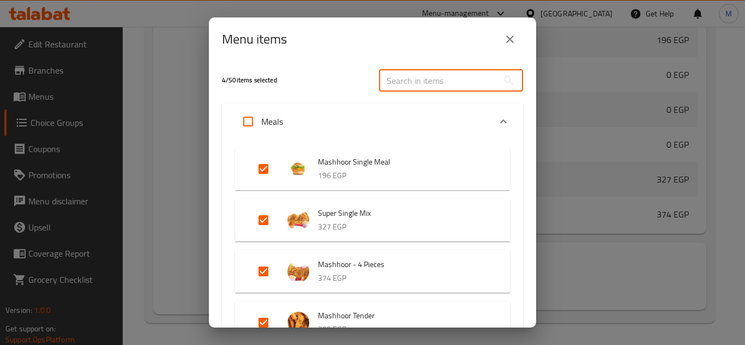
checkbox input "true"
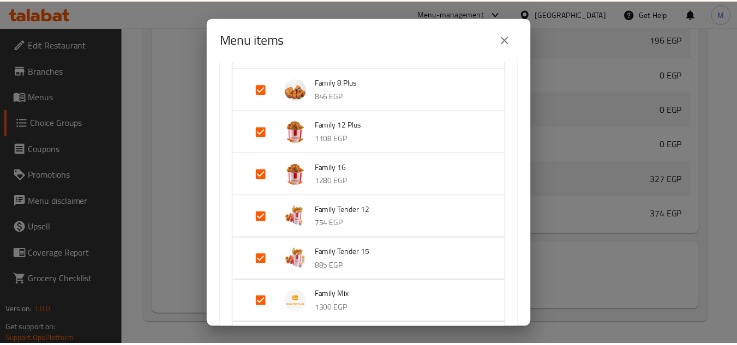
scroll to position [602, 0]
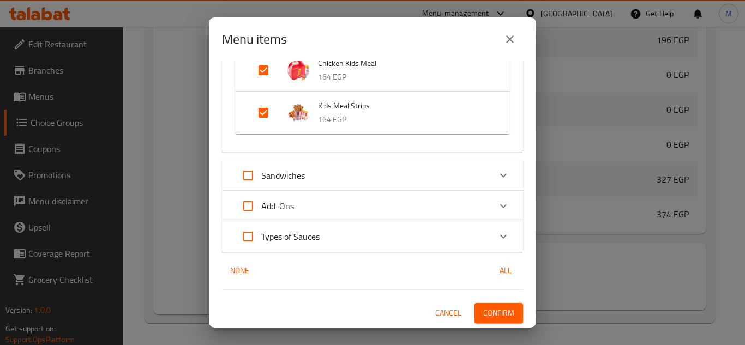
click at [497, 317] on span "Confirm" at bounding box center [498, 314] width 31 height 14
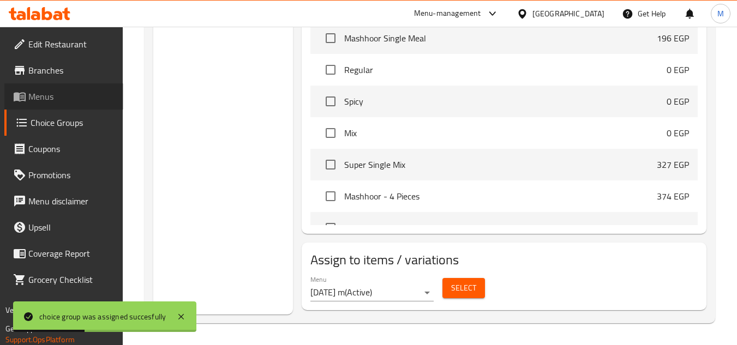
click at [58, 90] on span "Menus" at bounding box center [71, 96] width 86 height 13
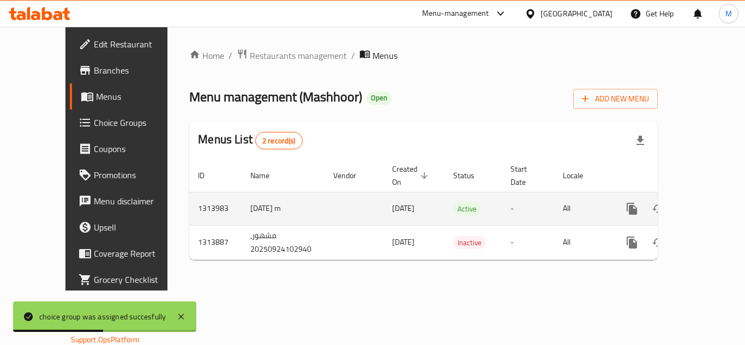
click at [704, 202] on icon "enhanced table" at bounding box center [710, 208] width 13 height 13
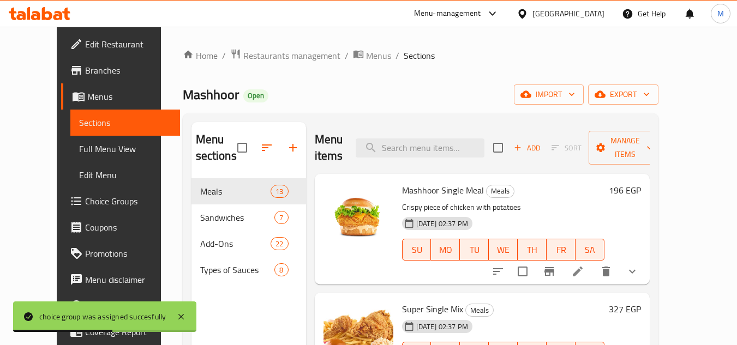
scroll to position [55, 0]
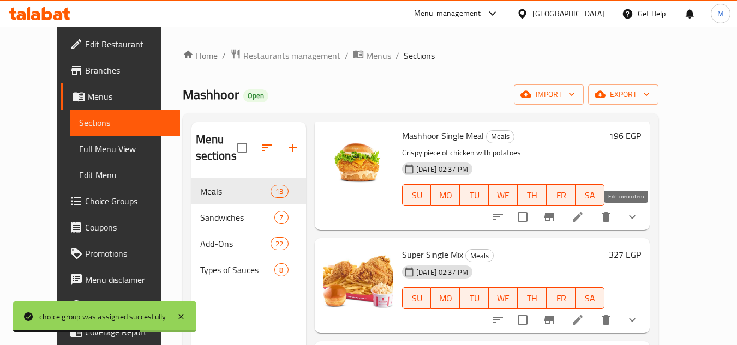
click at [583, 217] on icon at bounding box center [578, 217] width 10 height 10
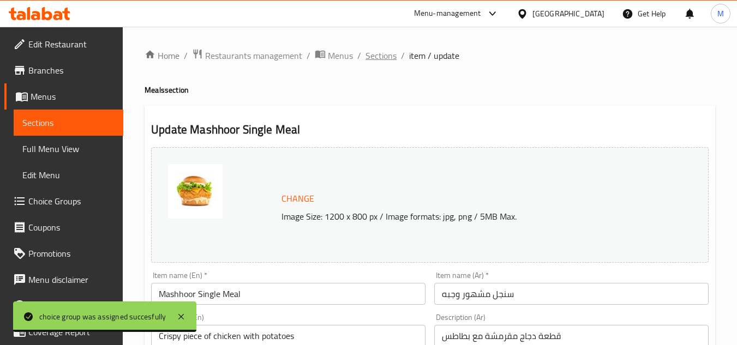
click at [377, 59] on span "Sections" at bounding box center [380, 55] width 31 height 13
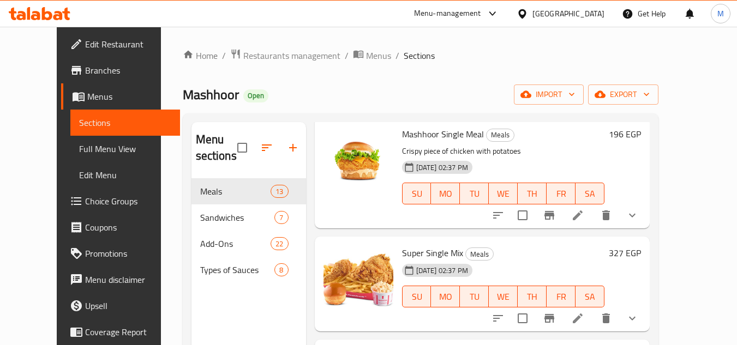
scroll to position [109, 0]
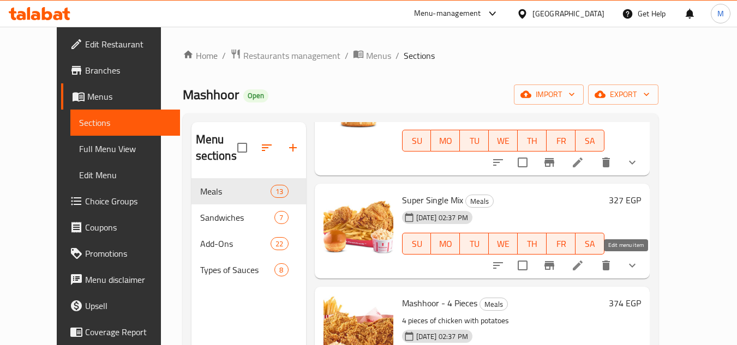
click at [584, 270] on icon at bounding box center [577, 265] width 13 height 13
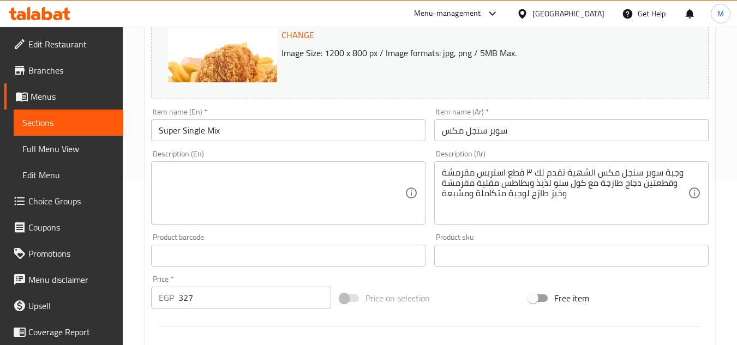
scroll to position [459, 0]
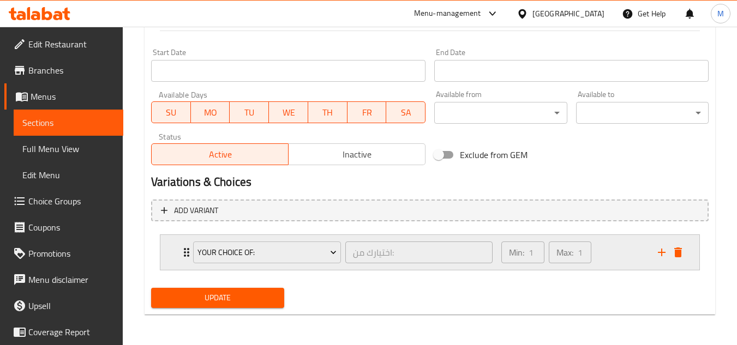
click at [185, 255] on icon "Expand" at bounding box center [186, 252] width 13 height 13
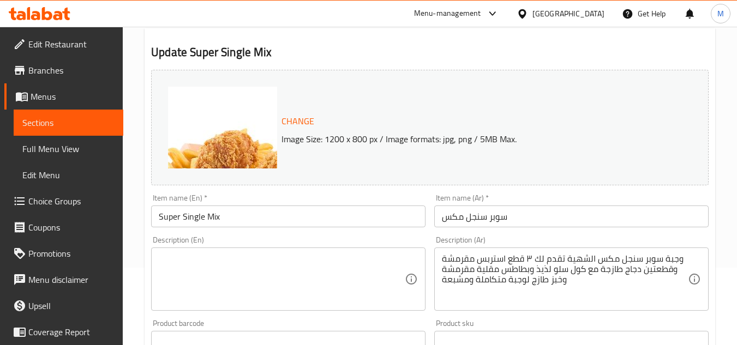
scroll to position [0, 0]
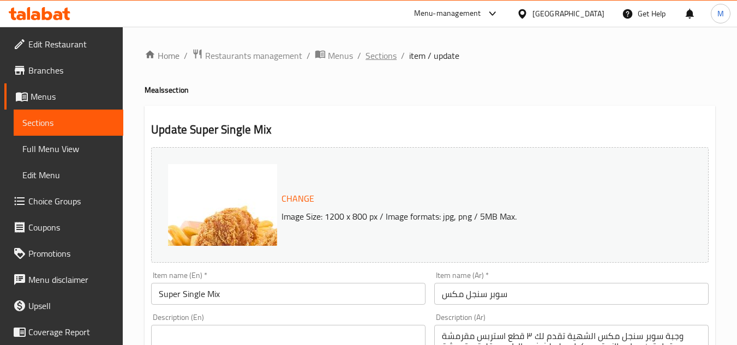
click at [380, 58] on span "Sections" at bounding box center [380, 55] width 31 height 13
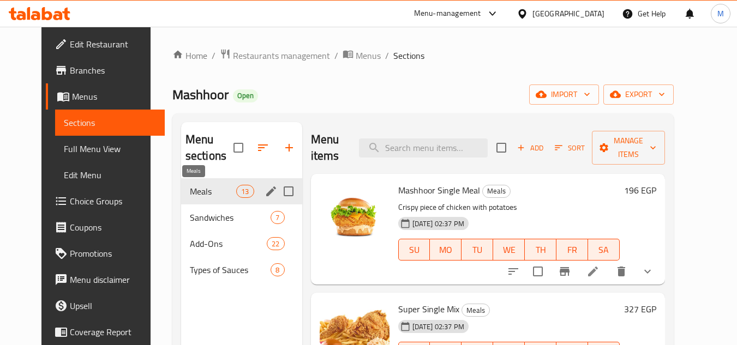
click at [209, 193] on span "Meals" at bounding box center [213, 191] width 46 height 13
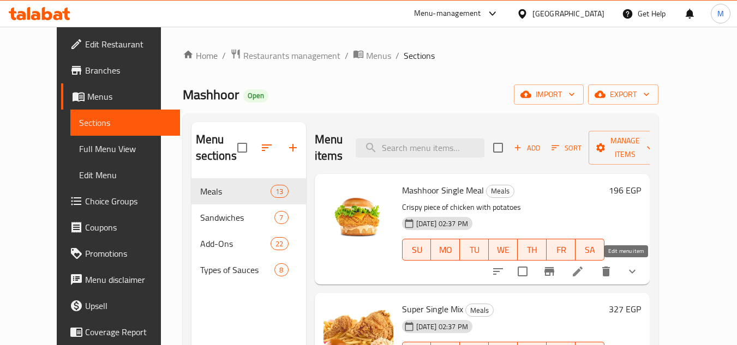
click at [583, 275] on icon at bounding box center [578, 272] width 10 height 10
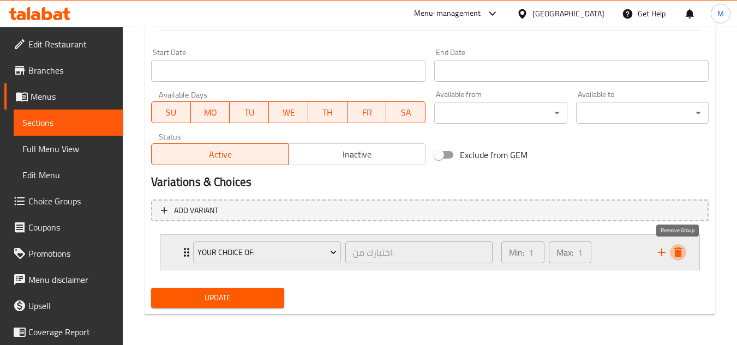
click at [673, 251] on icon "delete" at bounding box center [677, 252] width 13 height 13
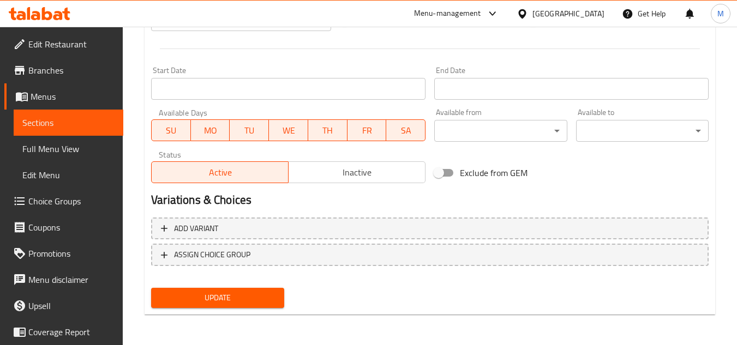
click at [230, 308] on button "Update" at bounding box center [217, 298] width 133 height 20
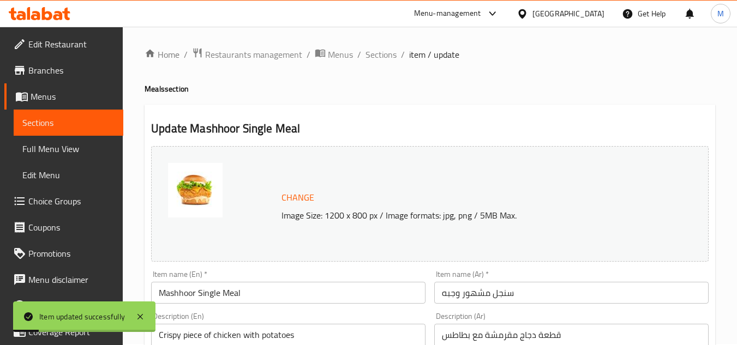
scroll to position [0, 0]
click at [386, 57] on span "Sections" at bounding box center [380, 55] width 31 height 13
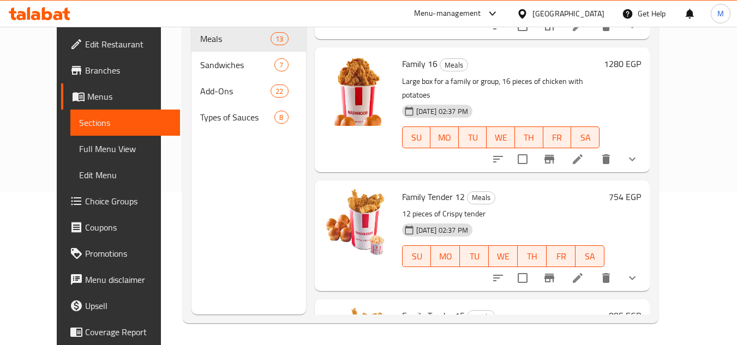
scroll to position [833, 0]
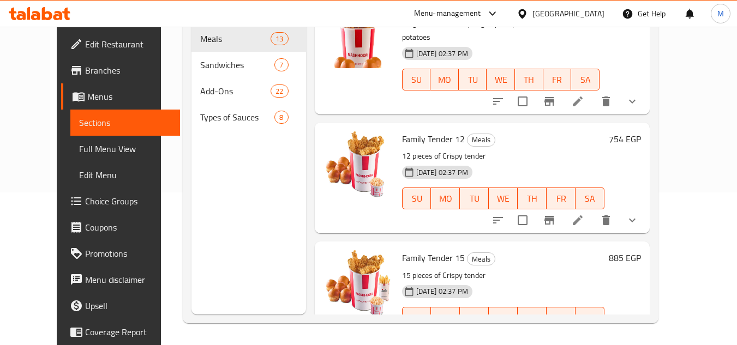
click at [645, 215] on button "show more" at bounding box center [632, 220] width 26 height 26
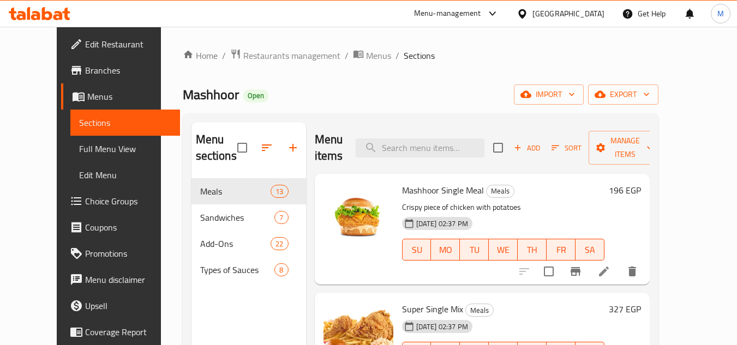
scroll to position [55, 0]
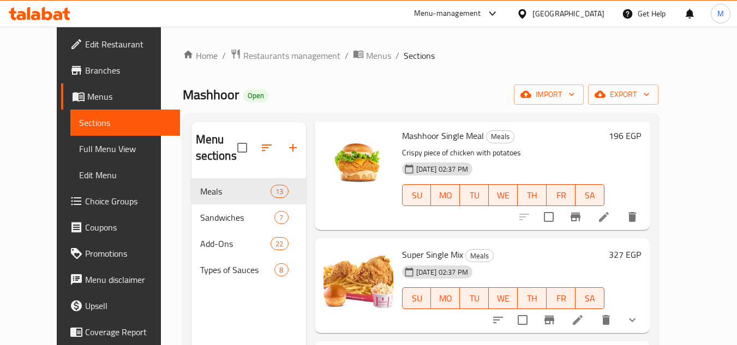
click at [412, 156] on p "Crispy piece of chicken with potatoes" at bounding box center [503, 153] width 202 height 14
click at [413, 135] on span "Mashhoor Single Meal" at bounding box center [443, 136] width 82 height 16
